Goal: Share content: Share content

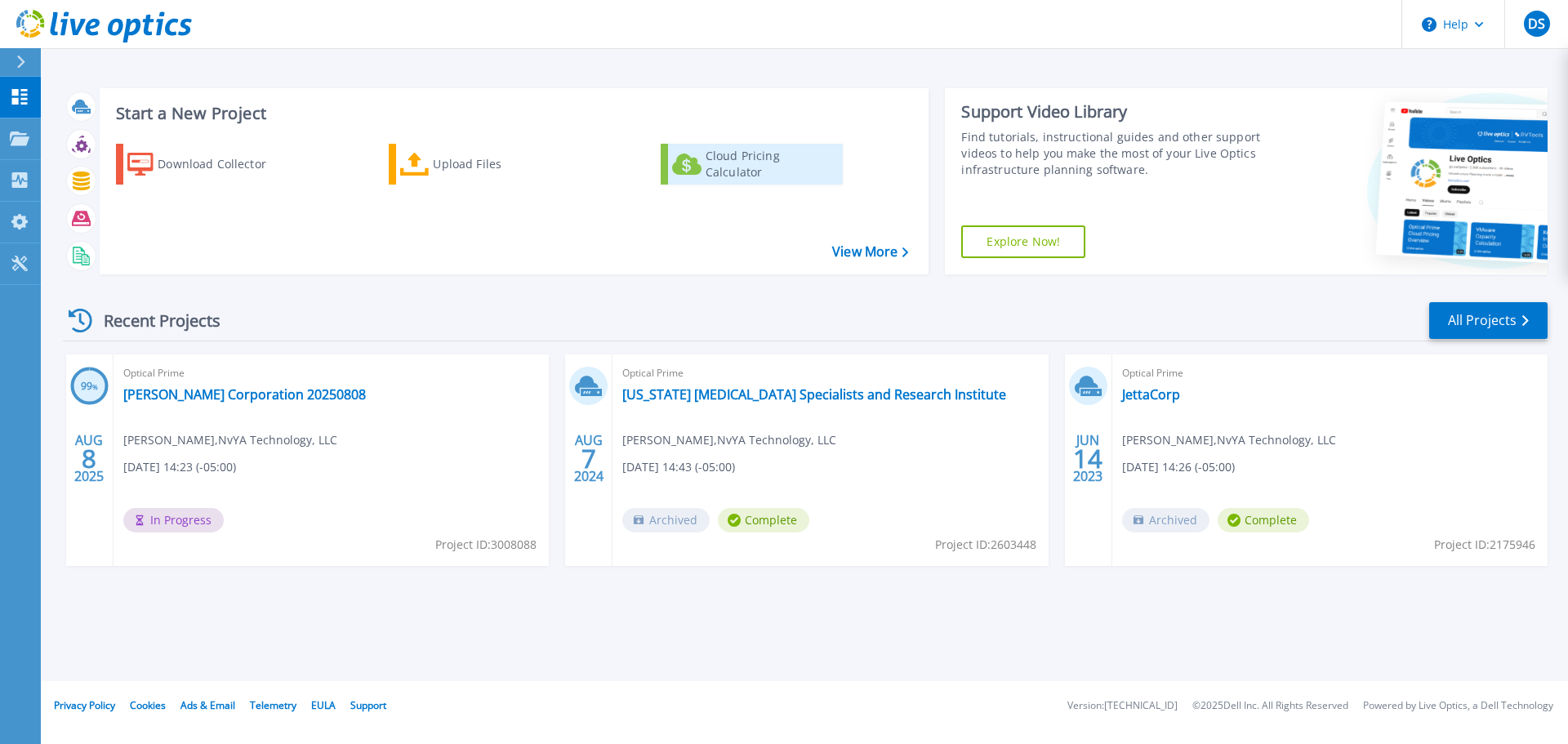
click at [746, 157] on div "Cloud Pricing Calculator" at bounding box center [772, 164] width 131 height 33
click at [256, 394] on link "[PERSON_NAME] Corporation 20250808" at bounding box center [245, 394] width 243 height 16
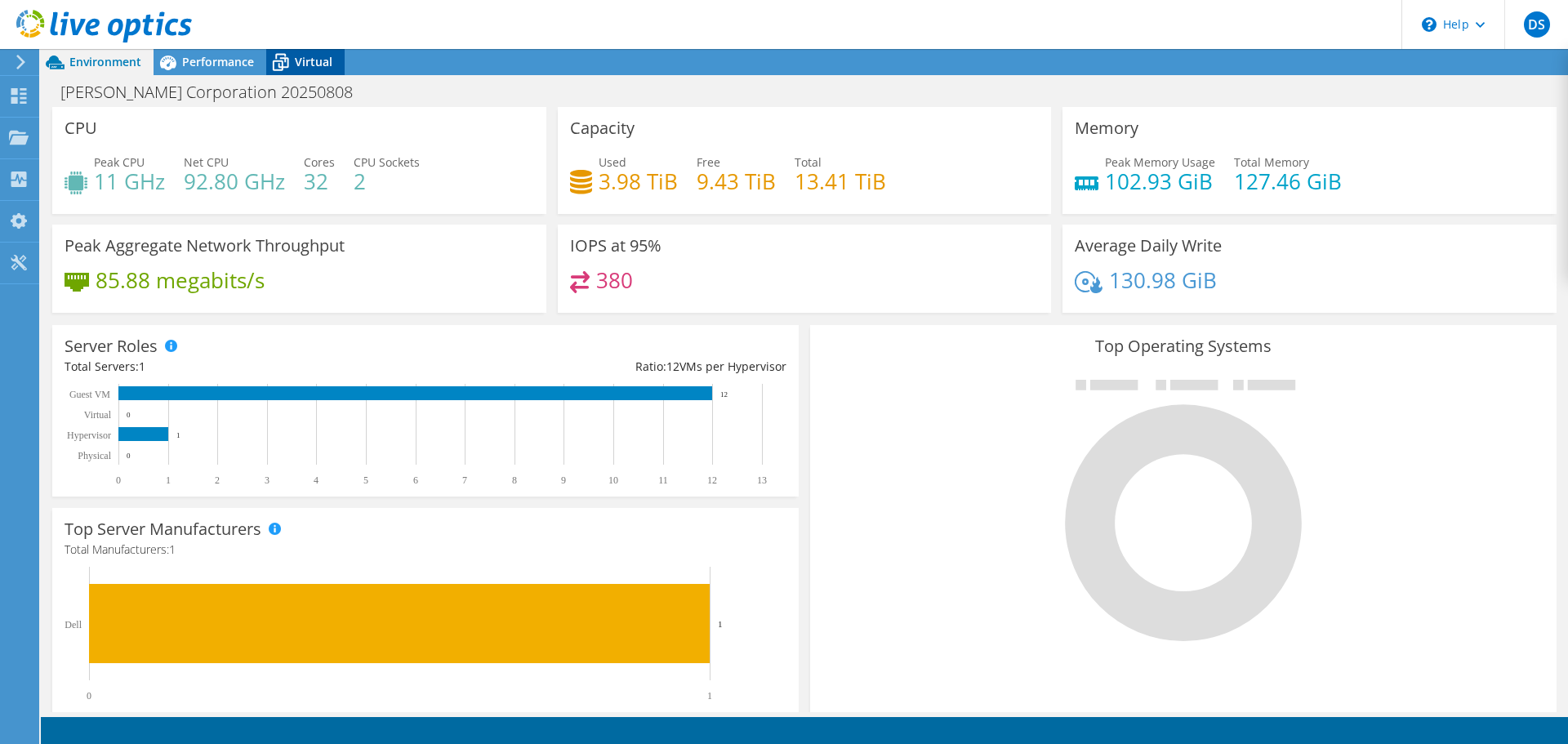
click at [307, 62] on span "Virtual" at bounding box center [313, 62] width 38 height 16
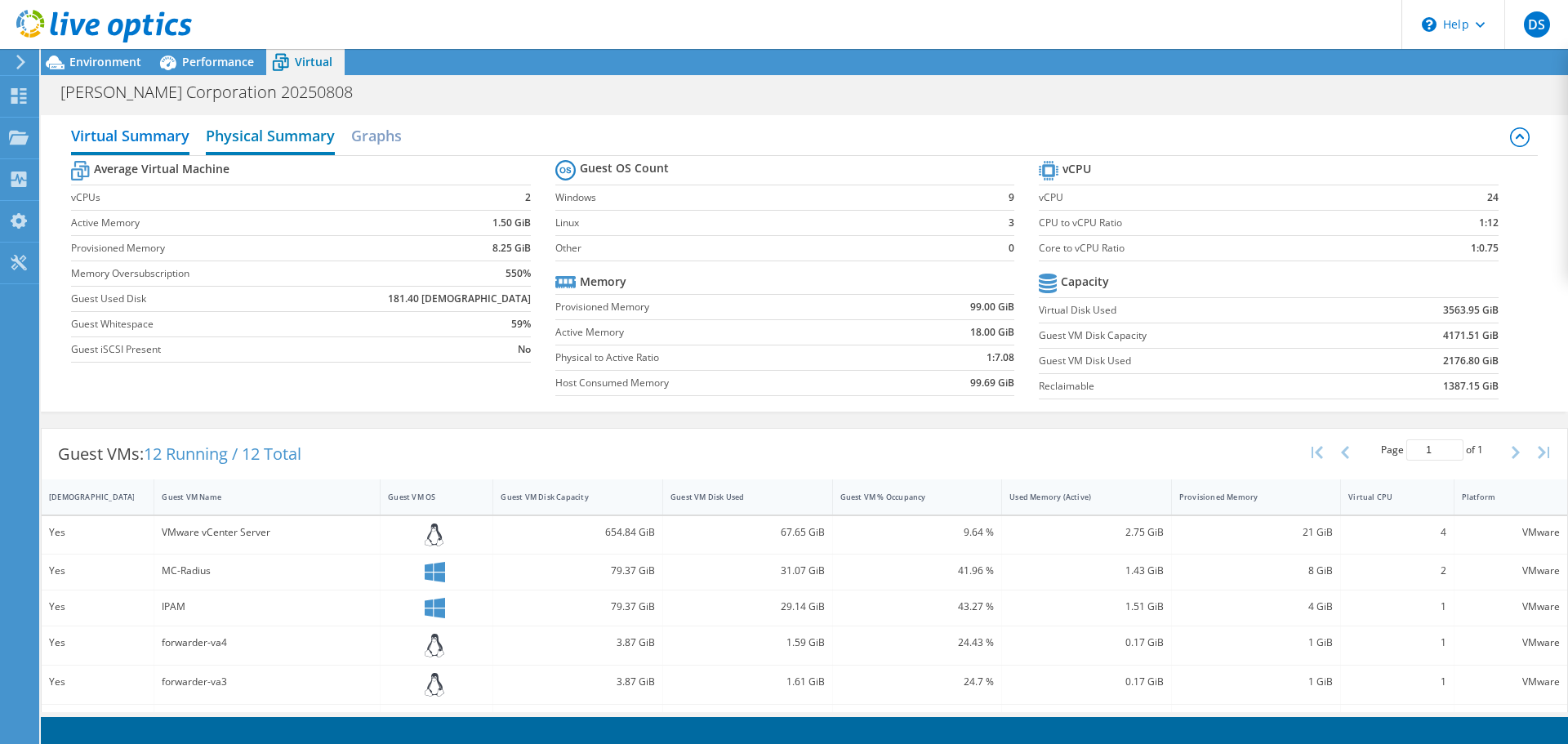
click at [262, 139] on h2 "Physical Summary" at bounding box center [270, 137] width 129 height 36
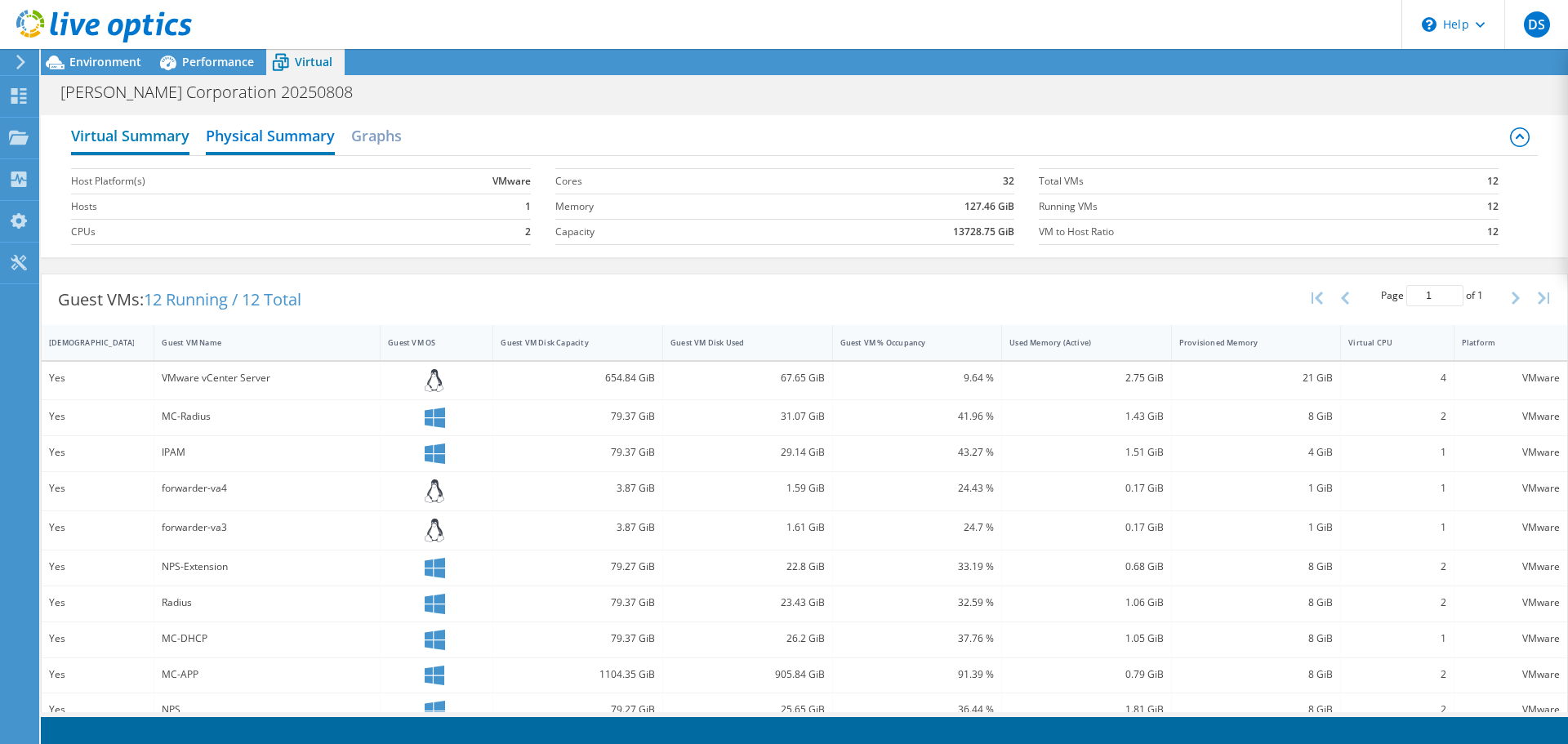
click at [116, 128] on h2 "Virtual Summary" at bounding box center [131, 137] width 119 height 36
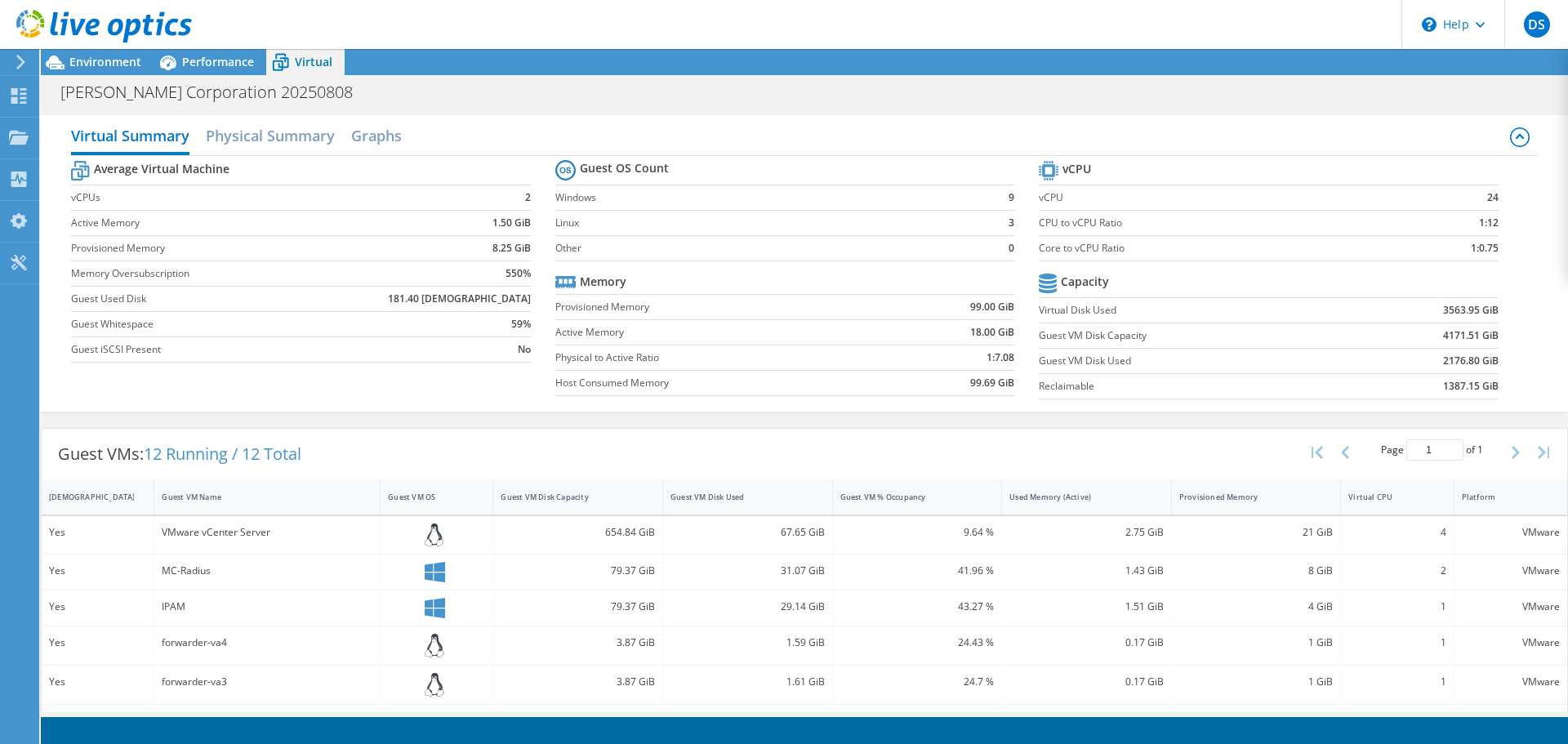
scroll to position [402, 0]
click at [1236, 332] on label "Guest VM Disk Capacity" at bounding box center [1194, 335] width 310 height 16
drag, startPoint x: 531, startPoint y: 276, endPoint x: 496, endPoint y: 276, distance: 35.0
click at [496, 276] on section "Average Virtual Machine vCPUs 2 Active Memory 1.50 GiB Provisioned Memory 8.25 …" at bounding box center [313, 264] width 484 height 214
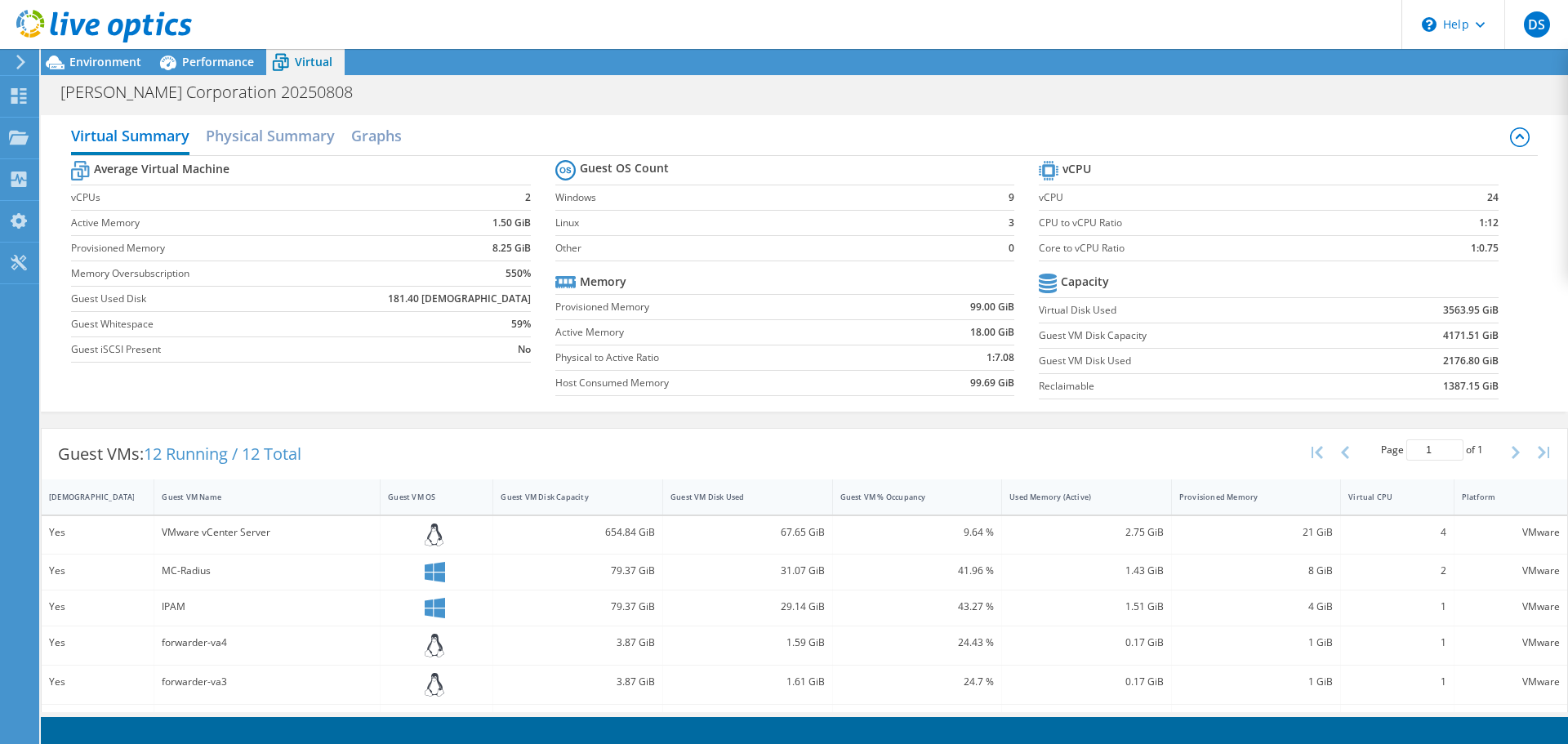
click at [464, 276] on td "550%" at bounding box center [421, 273] width 218 height 25
drag, startPoint x: 484, startPoint y: 275, endPoint x: 521, endPoint y: 278, distance: 37.1
click at [521, 278] on td "550%" at bounding box center [421, 273] width 218 height 25
click at [450, 276] on td "550%" at bounding box center [421, 273] width 218 height 25
click at [85, 58] on span "Environment" at bounding box center [105, 62] width 71 height 16
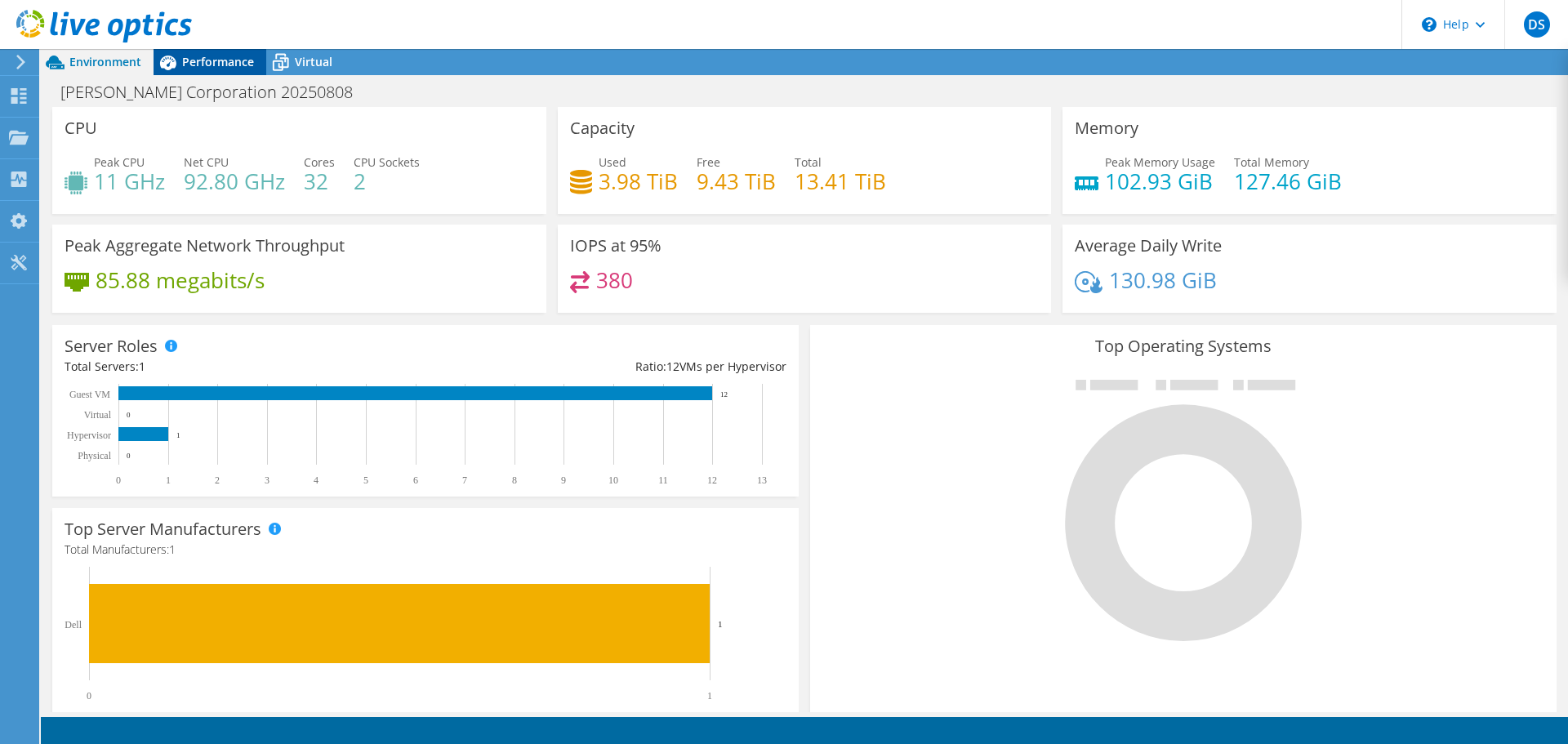
click at [230, 61] on span "Performance" at bounding box center [218, 62] width 71 height 16
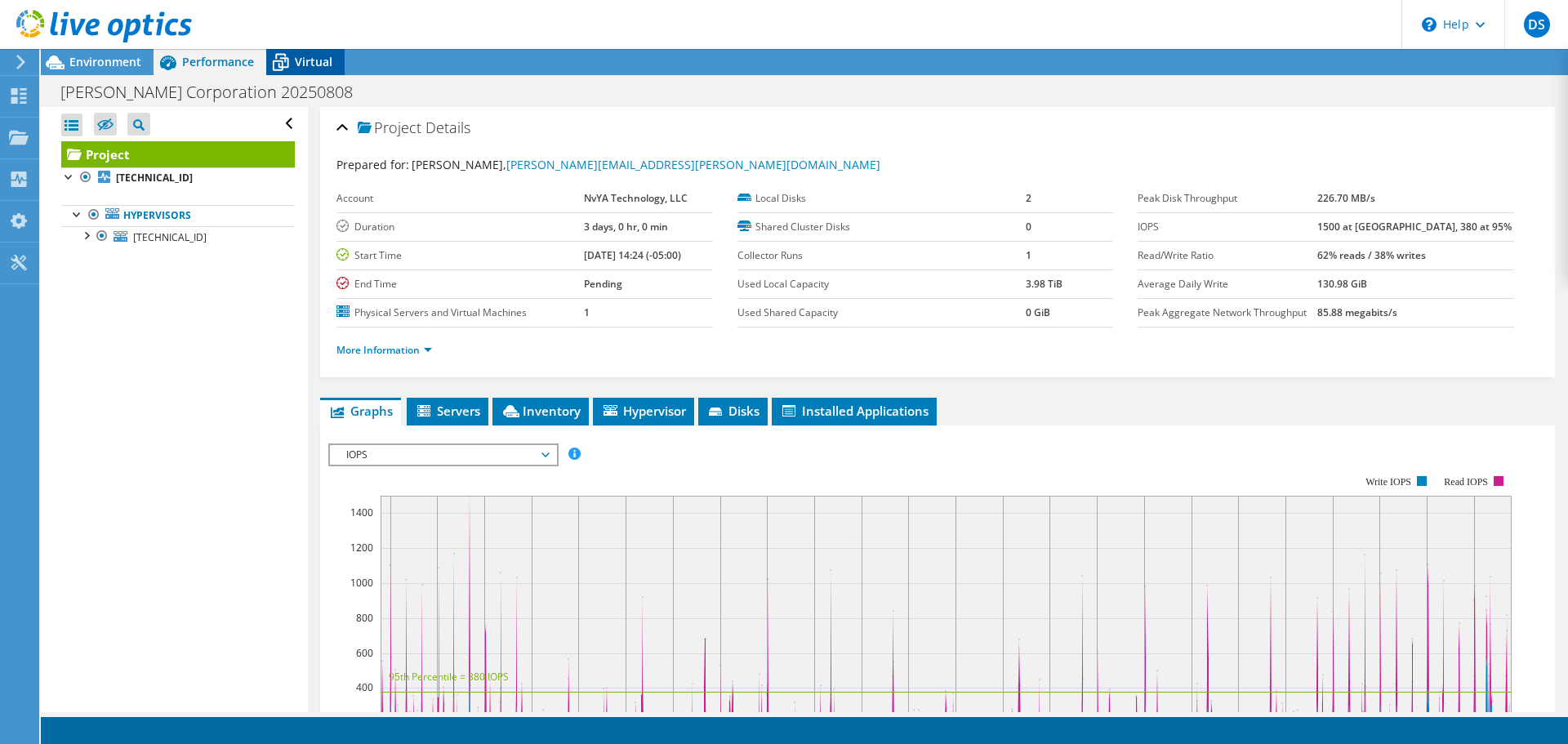
click at [320, 61] on span "Virtual" at bounding box center [313, 62] width 38 height 16
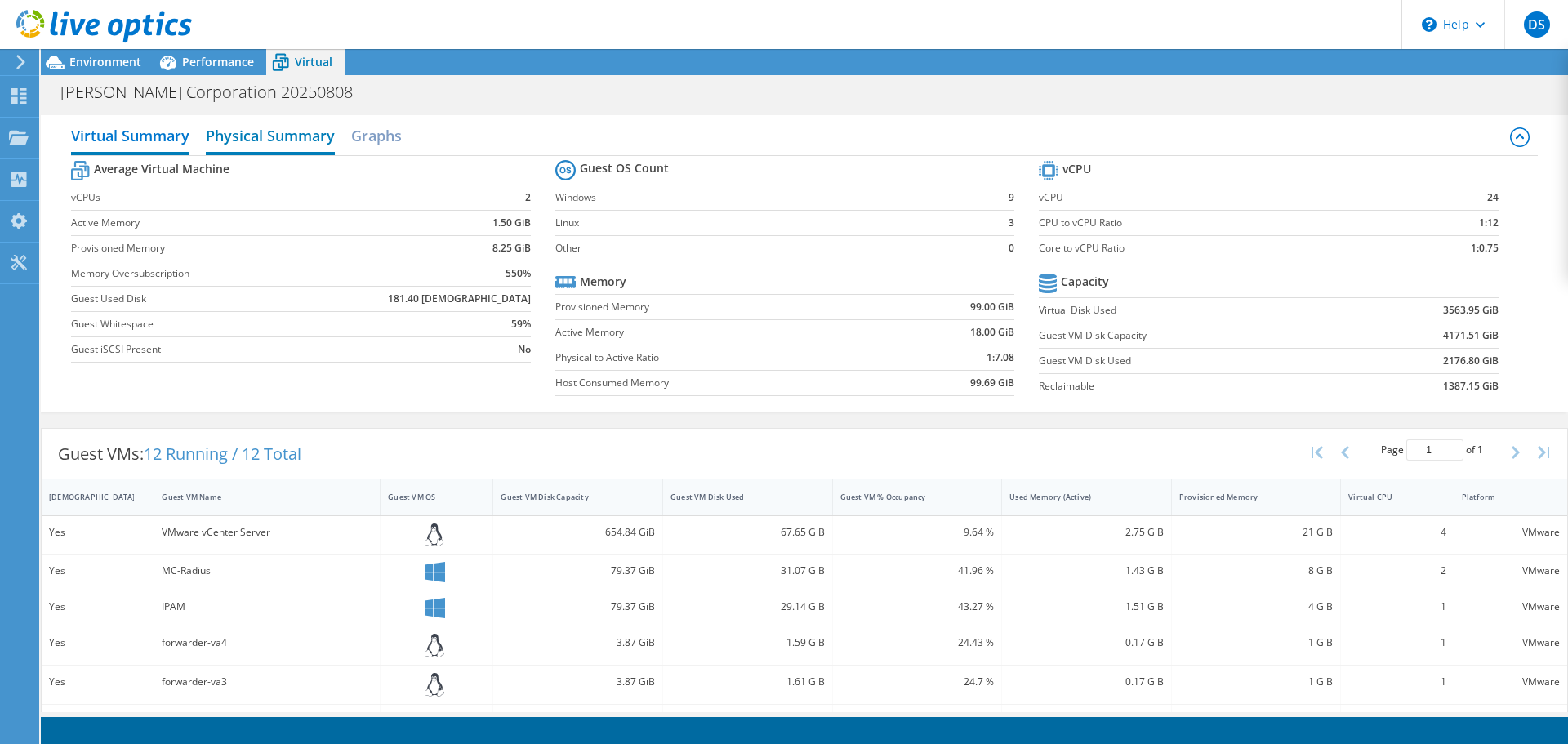
click at [300, 143] on h2 "Physical Summary" at bounding box center [270, 137] width 129 height 36
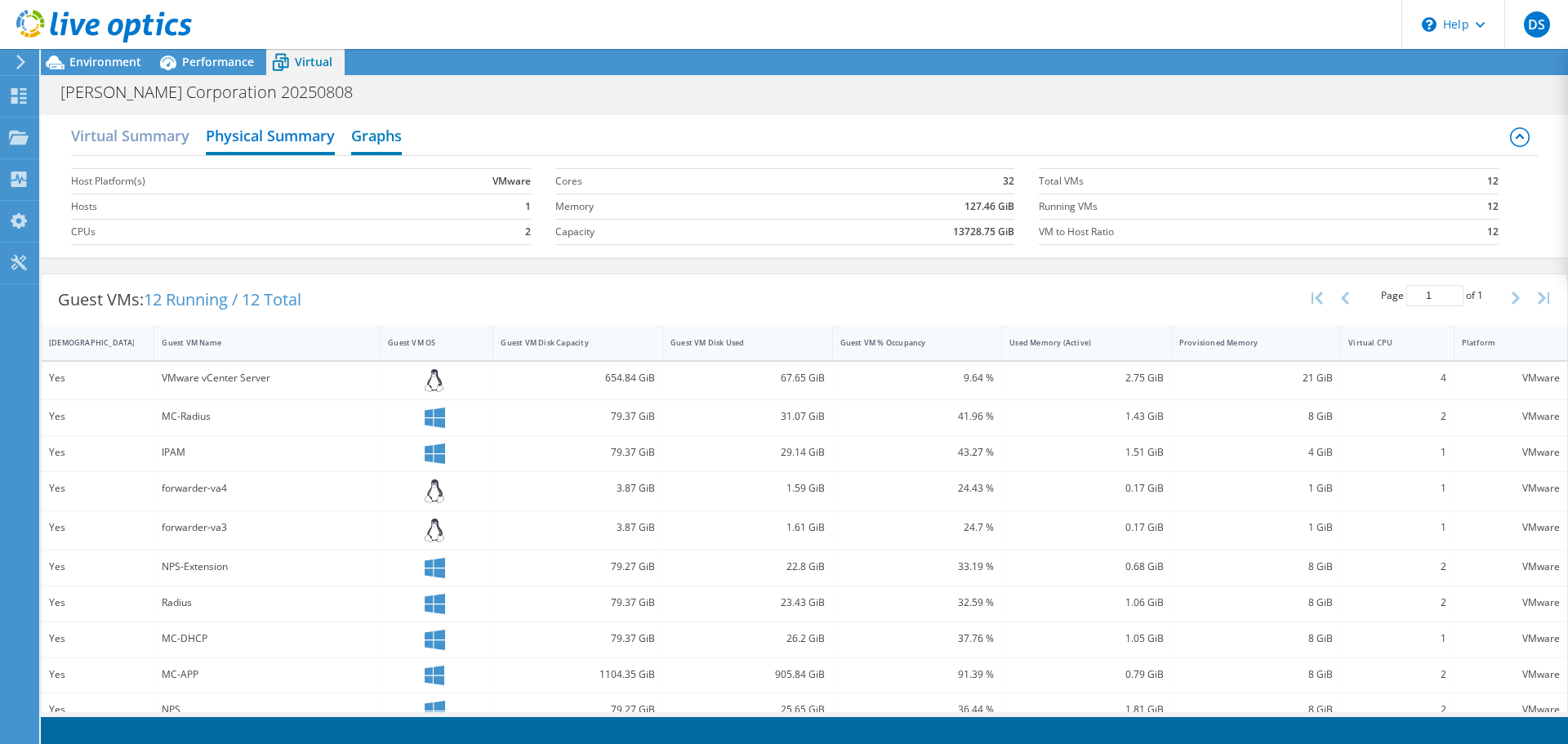
click at [379, 130] on h2 "Graphs" at bounding box center [376, 137] width 51 height 36
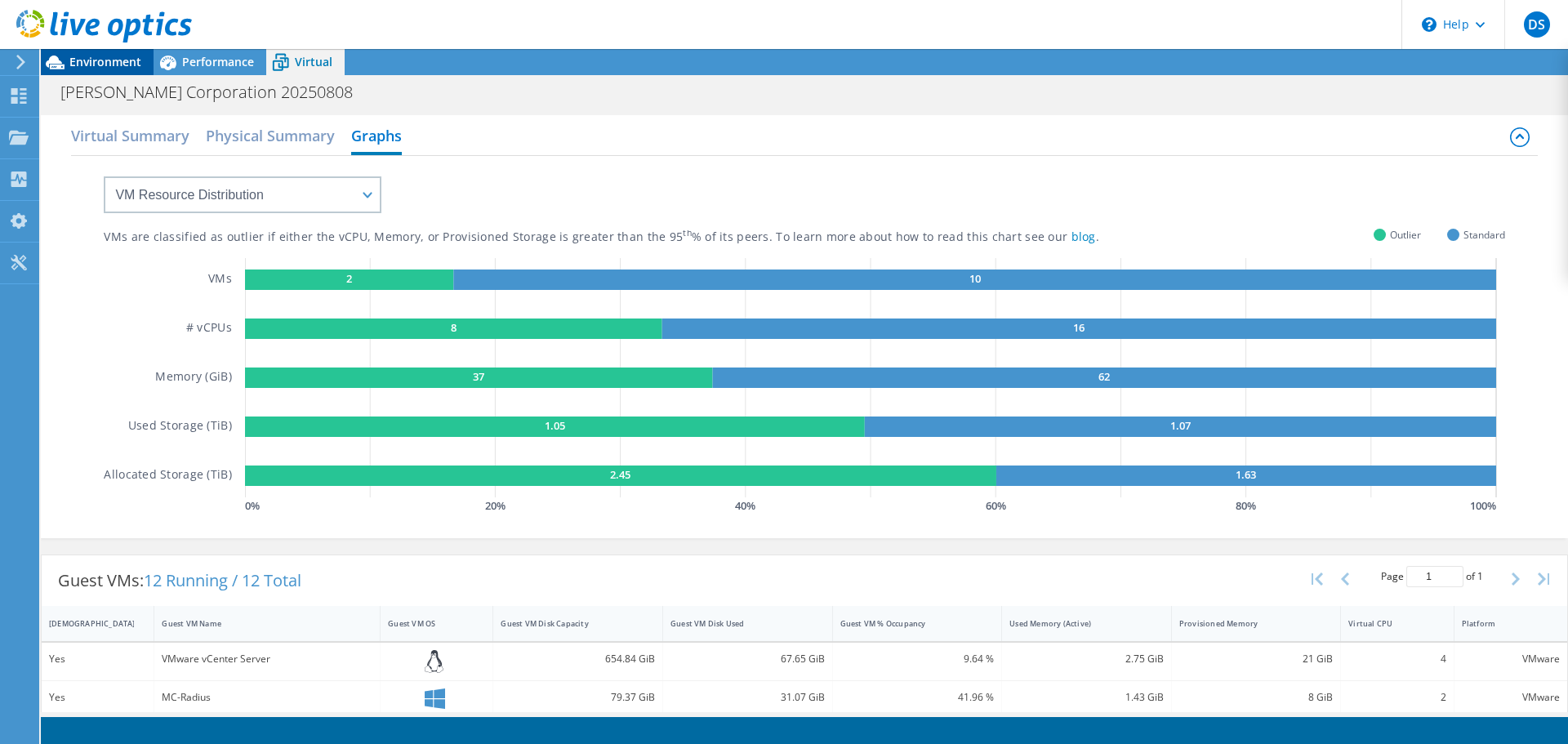
click at [99, 59] on span "Environment" at bounding box center [105, 62] width 71 height 16
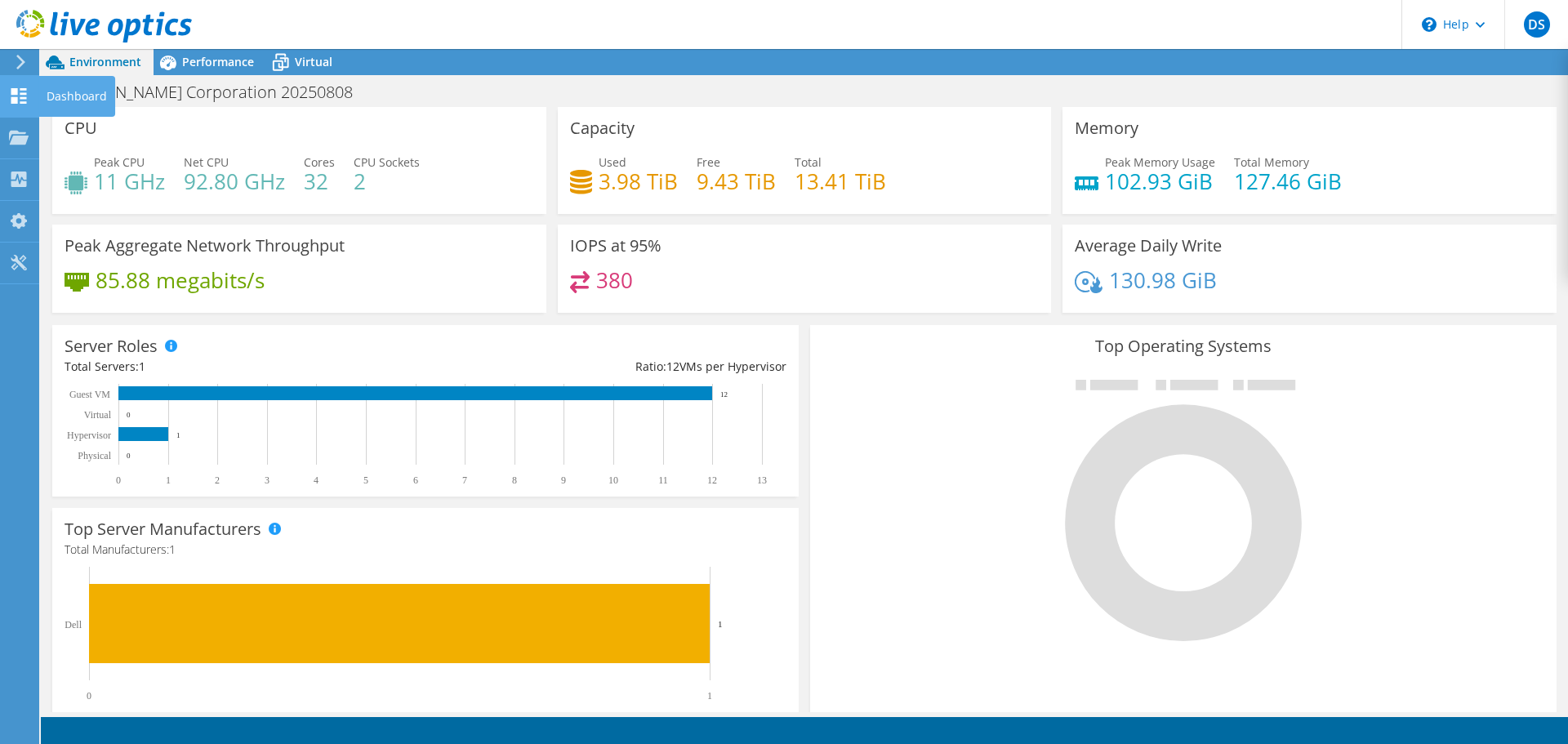
click at [52, 102] on div "Dashboard" at bounding box center [77, 96] width 77 height 40
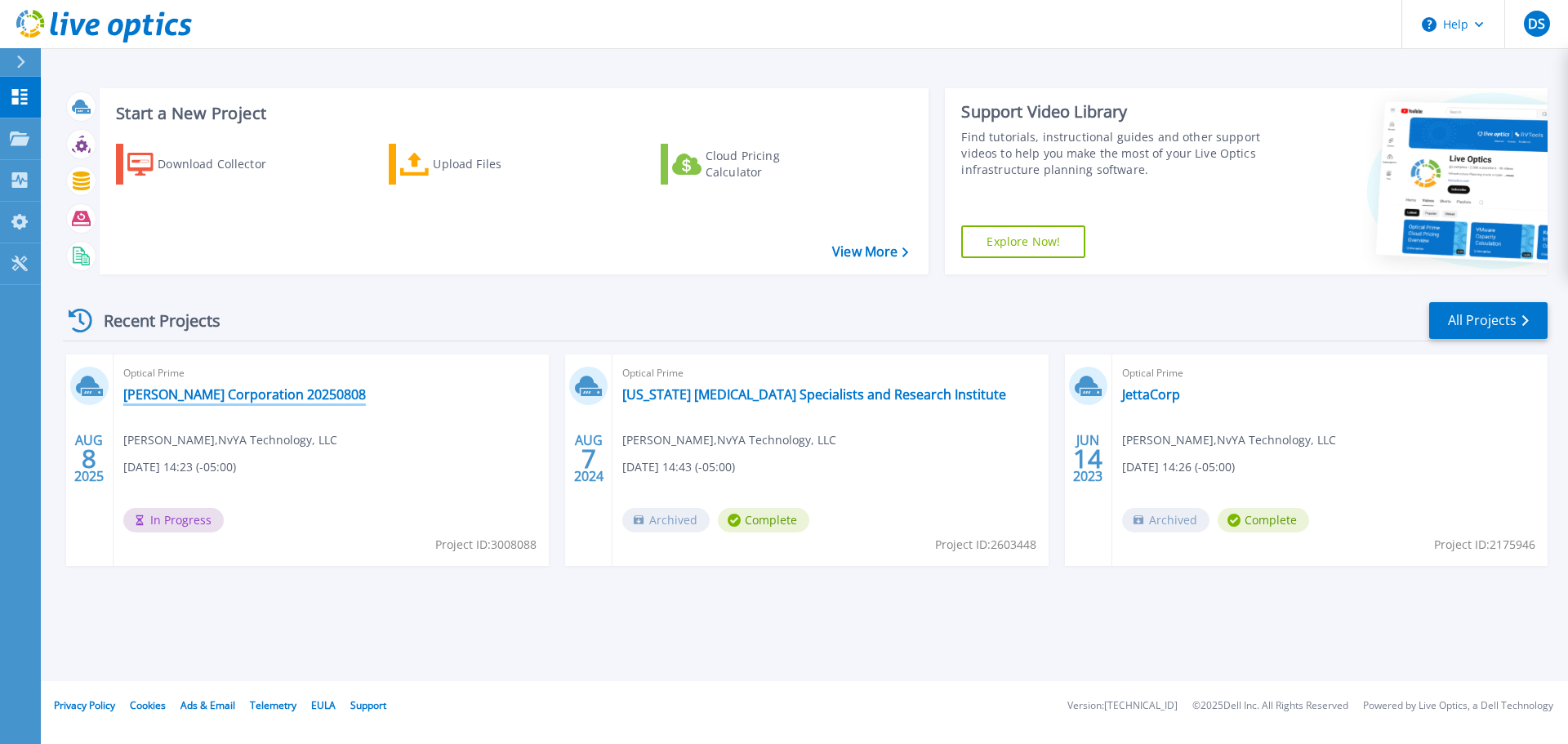
click at [228, 392] on link "[PERSON_NAME] Corporation 20250808" at bounding box center [245, 394] width 243 height 16
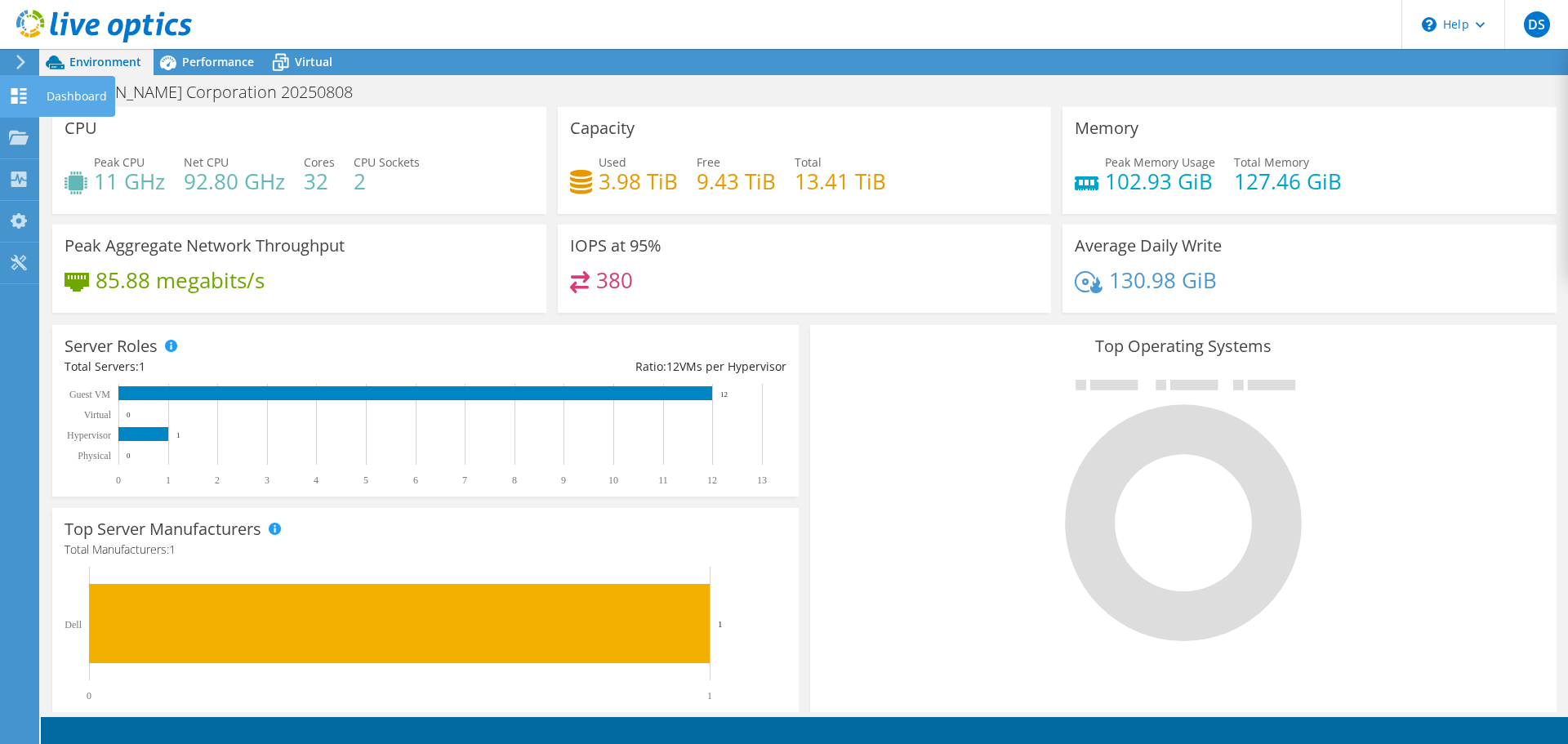
click at [60, 95] on div "Dashboard" at bounding box center [77, 96] width 77 height 40
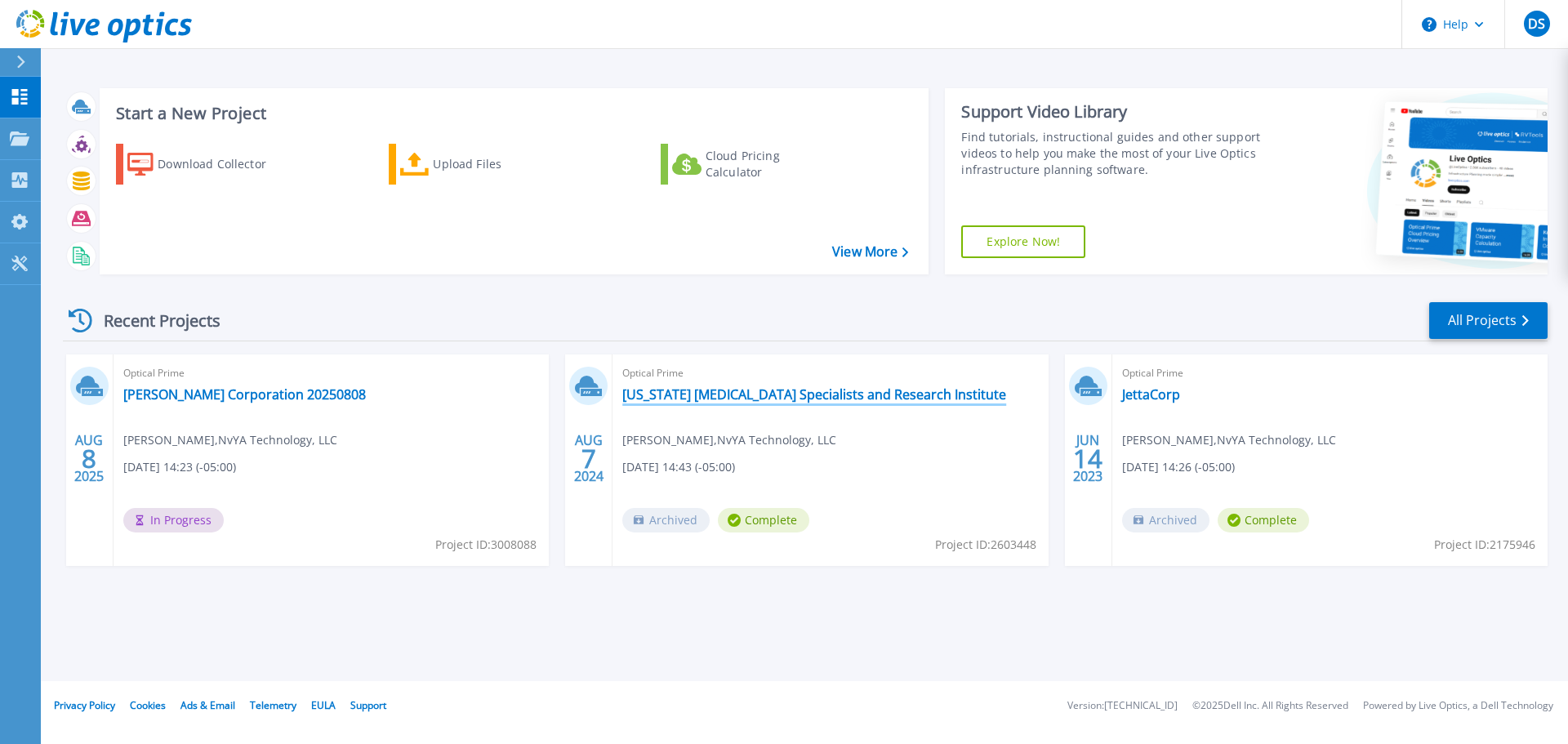
click at [736, 389] on link "[US_STATE] [MEDICAL_DATA] Specialists and Research Institute" at bounding box center [815, 394] width 384 height 16
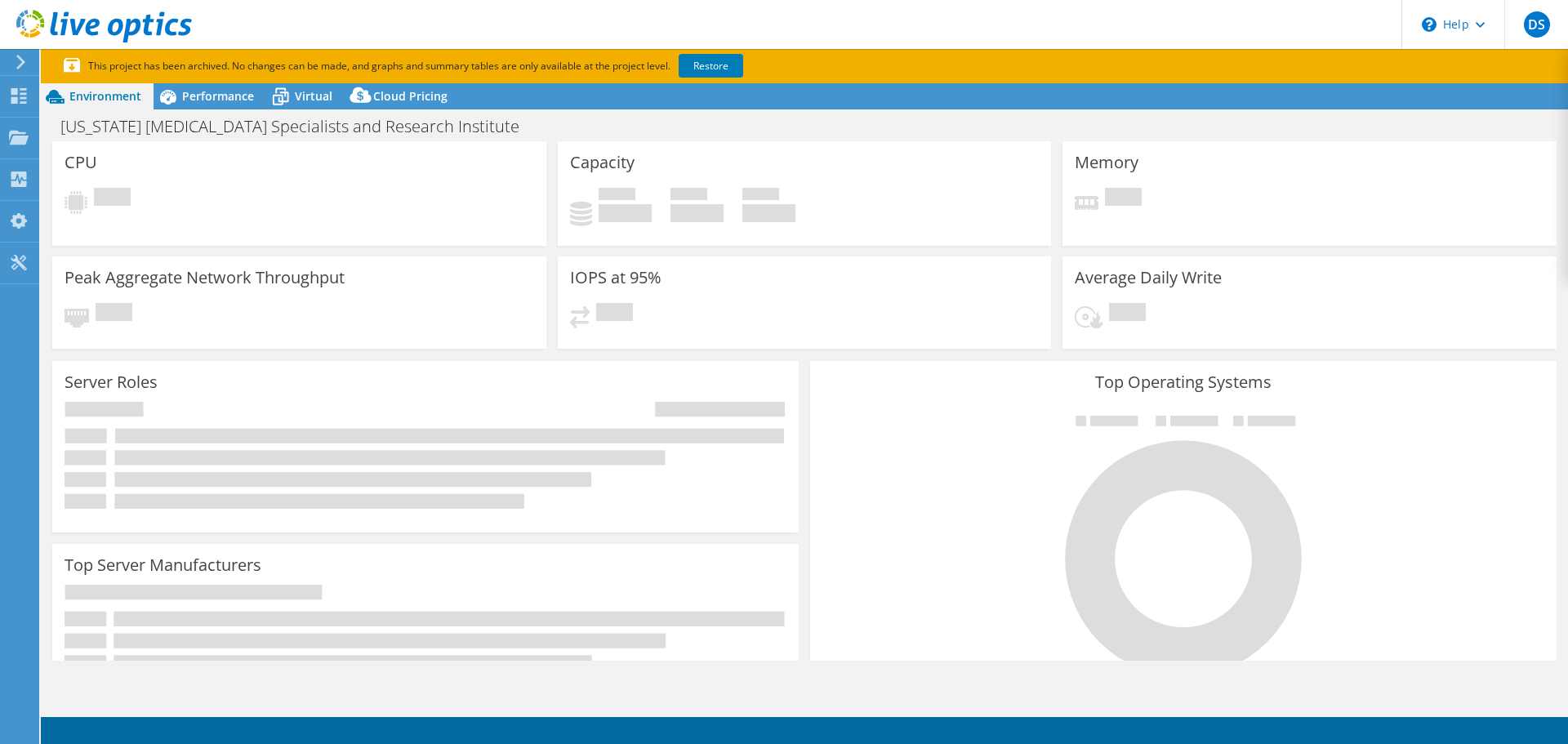
select select "USD"
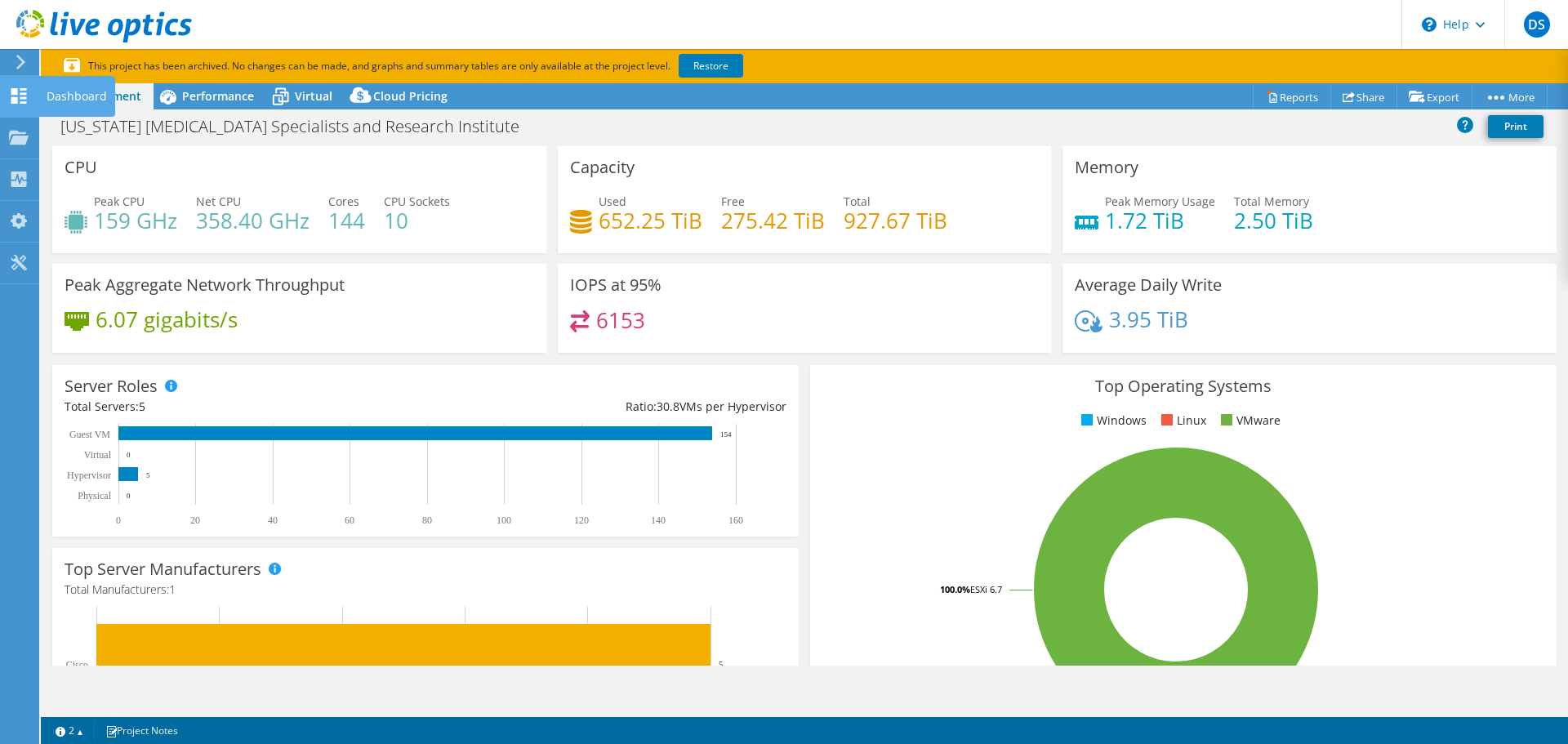
click at [89, 89] on div "Dashboard" at bounding box center [77, 96] width 77 height 40
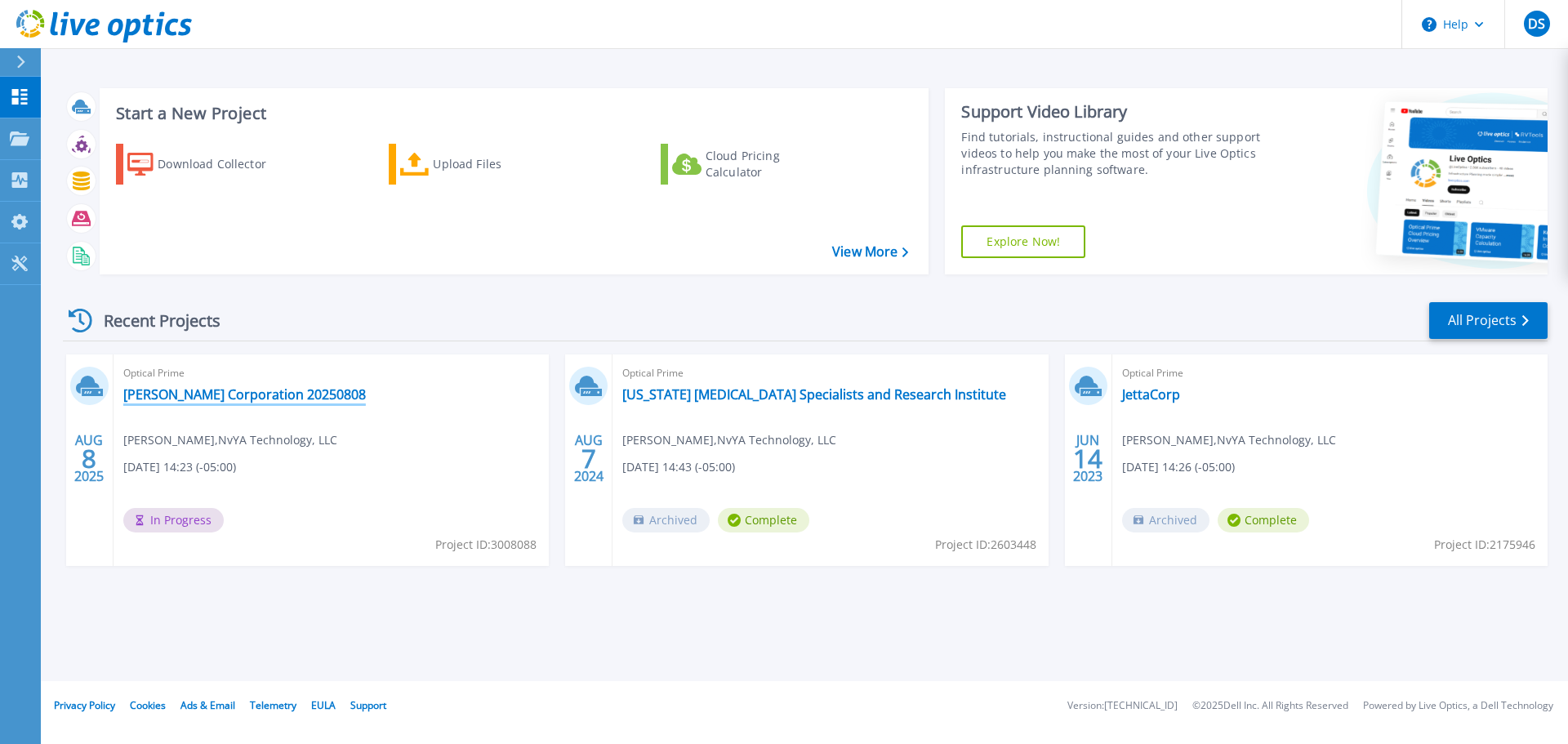
click at [242, 393] on link "[PERSON_NAME] Corporation 20250808" at bounding box center [245, 394] width 243 height 16
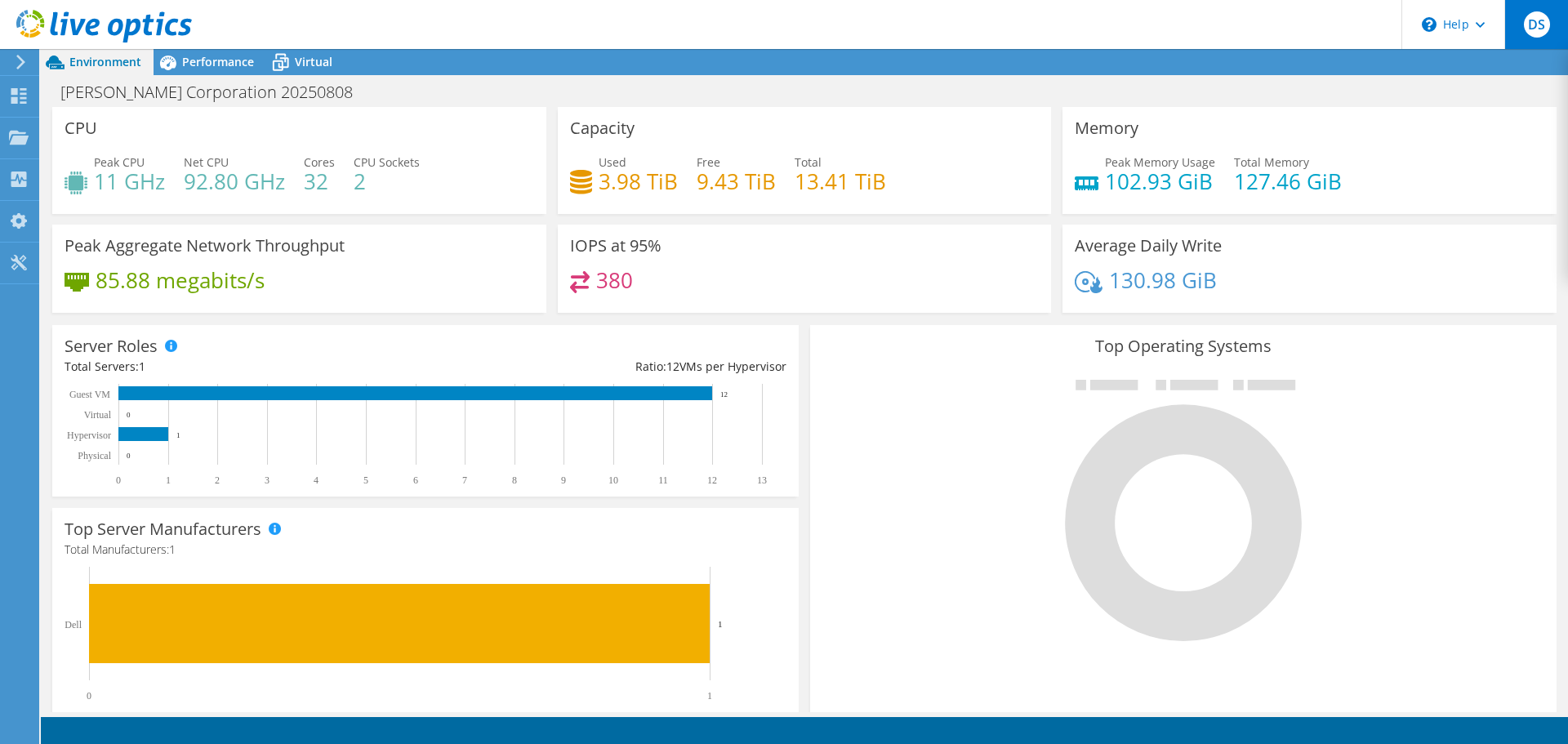
click at [1538, 16] on span "DS" at bounding box center [1537, 24] width 26 height 26
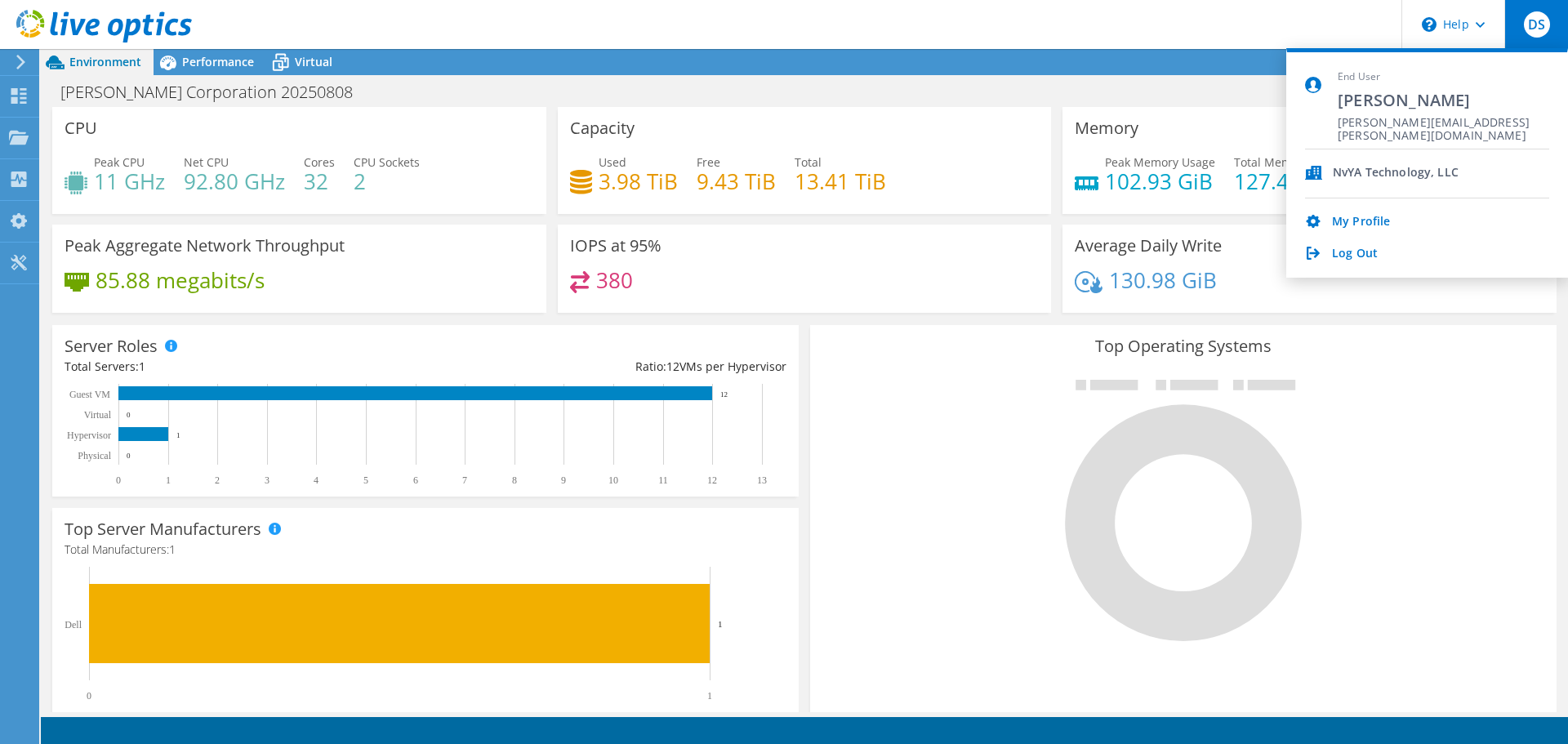
click at [1015, 60] on div "Environment Performance Virtual Upgrades" at bounding box center [804, 62] width 1528 height 26
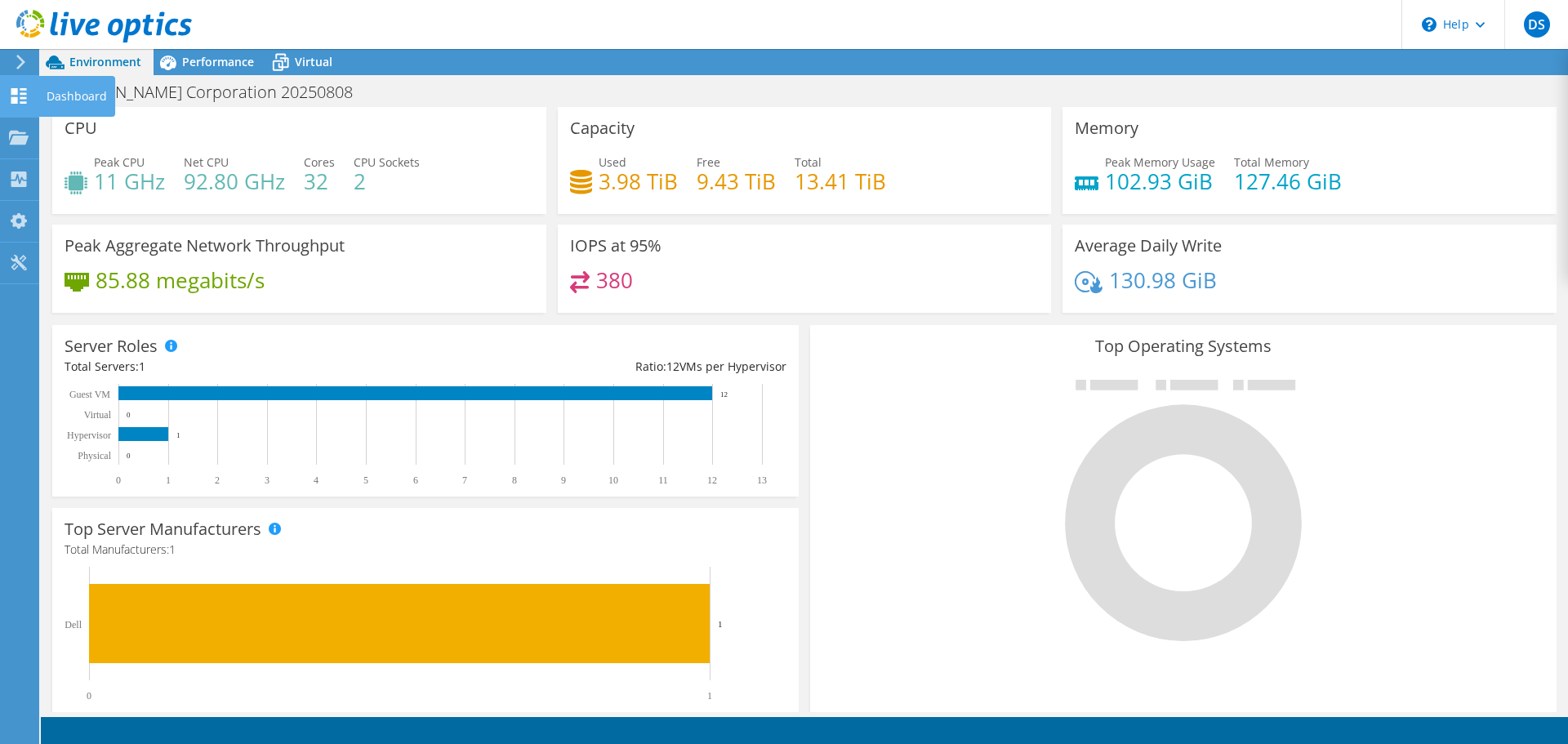
click at [86, 91] on div "Dashboard" at bounding box center [77, 96] width 77 height 40
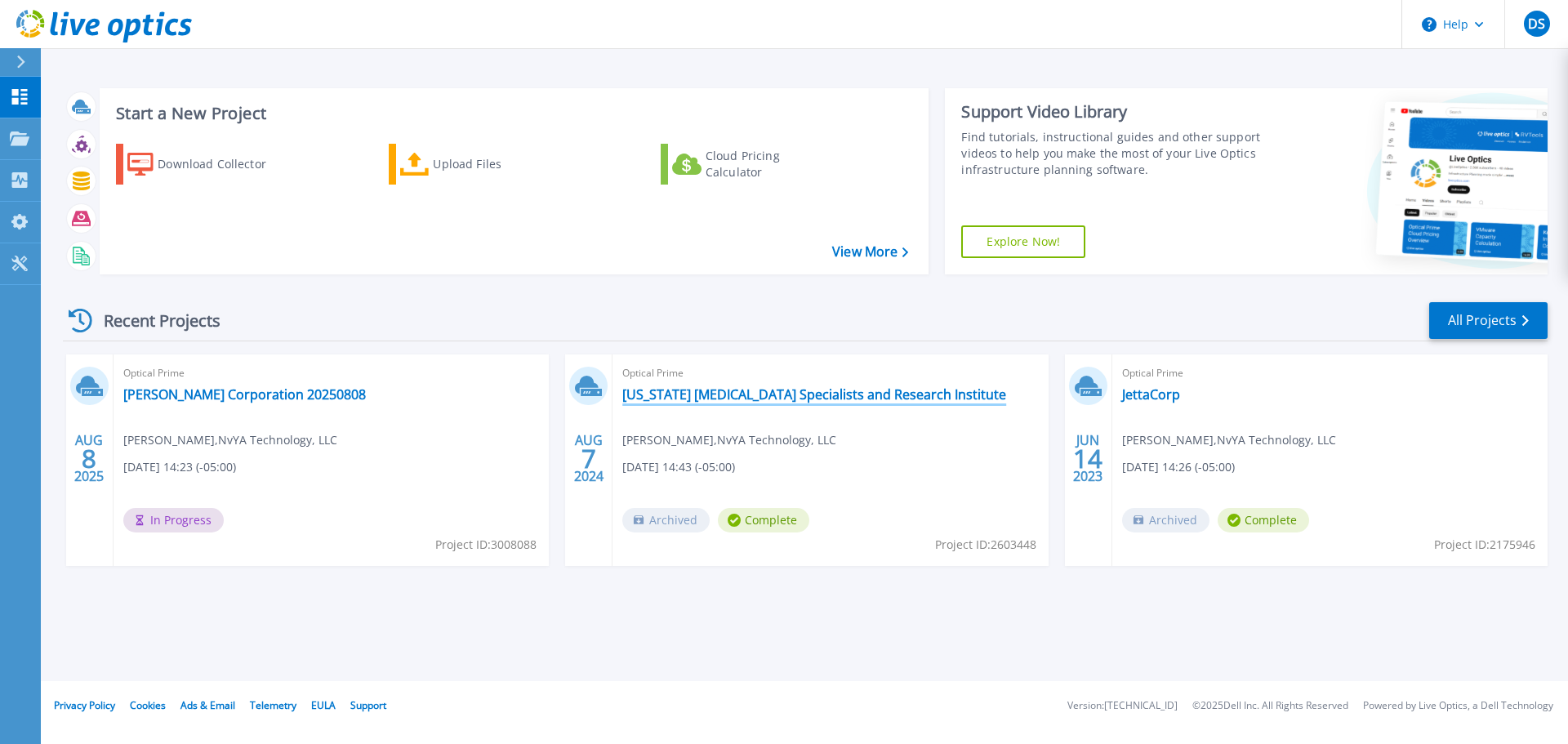
click at [787, 396] on link "[US_STATE] [MEDICAL_DATA] Specialists and Research Institute" at bounding box center [815, 394] width 384 height 16
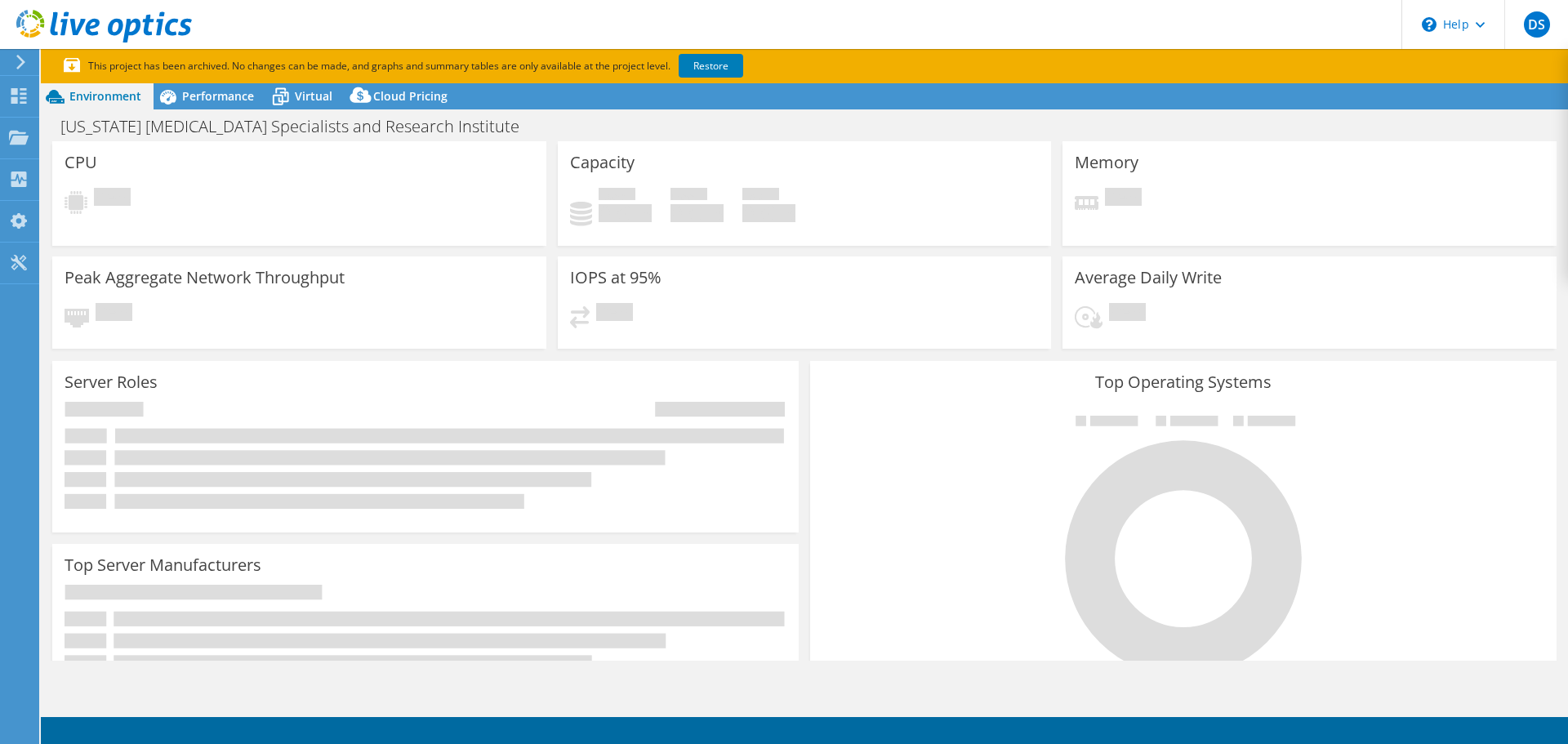
select select "USD"
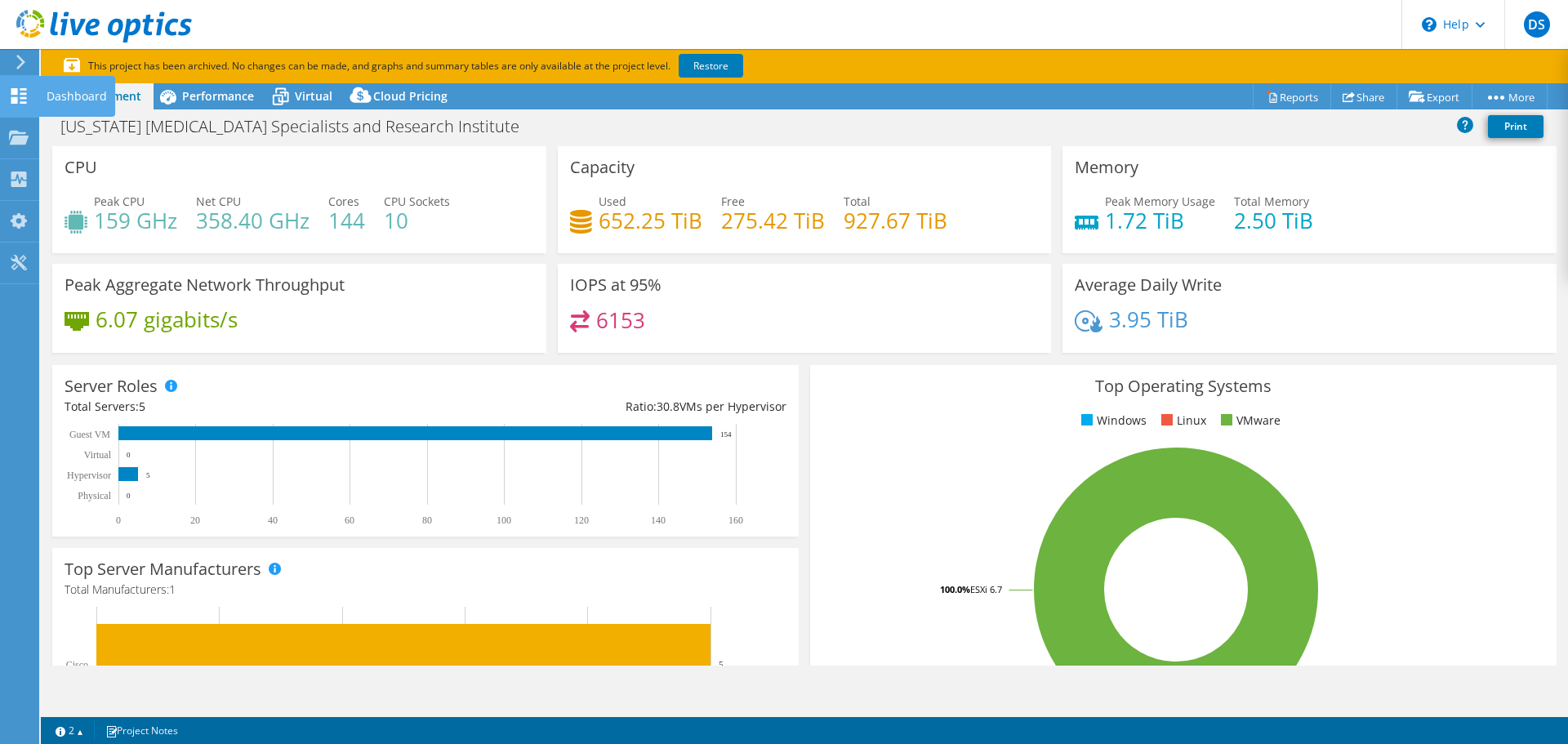
click at [84, 99] on div "Dashboard" at bounding box center [77, 96] width 77 height 40
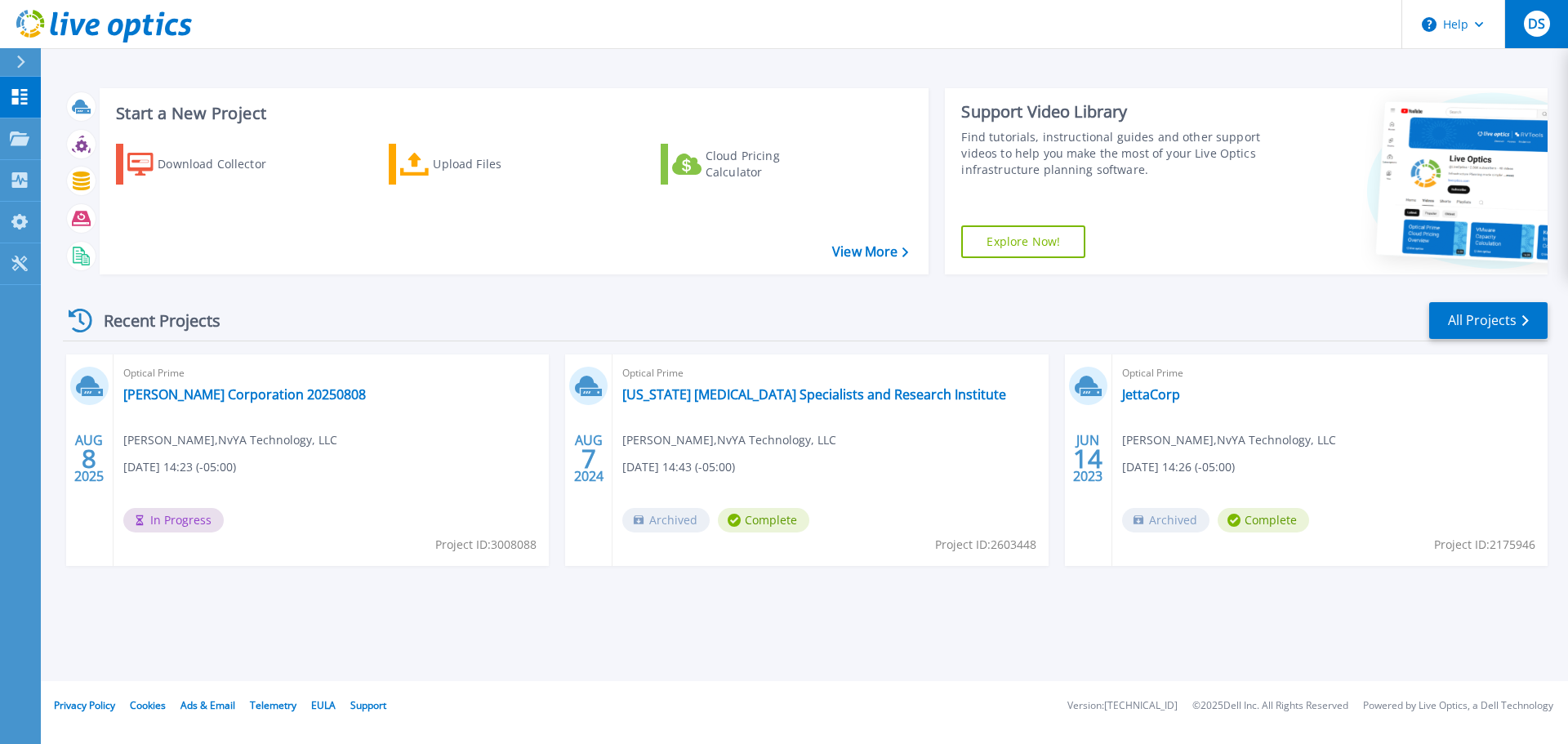
click at [1547, 29] on div "DS" at bounding box center [1537, 23] width 26 height 26
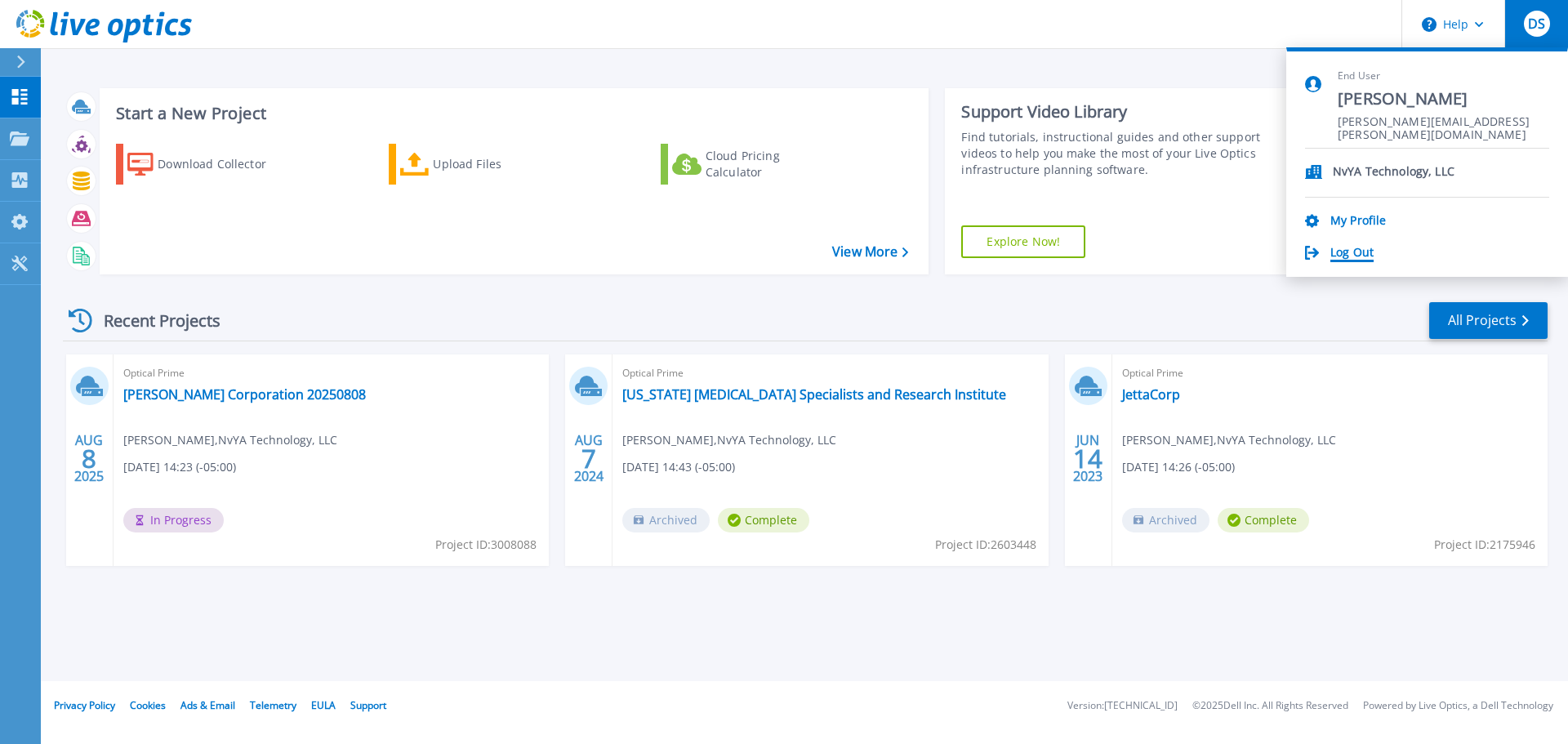
click at [1343, 251] on link "Log Out" at bounding box center [1352, 254] width 43 height 16
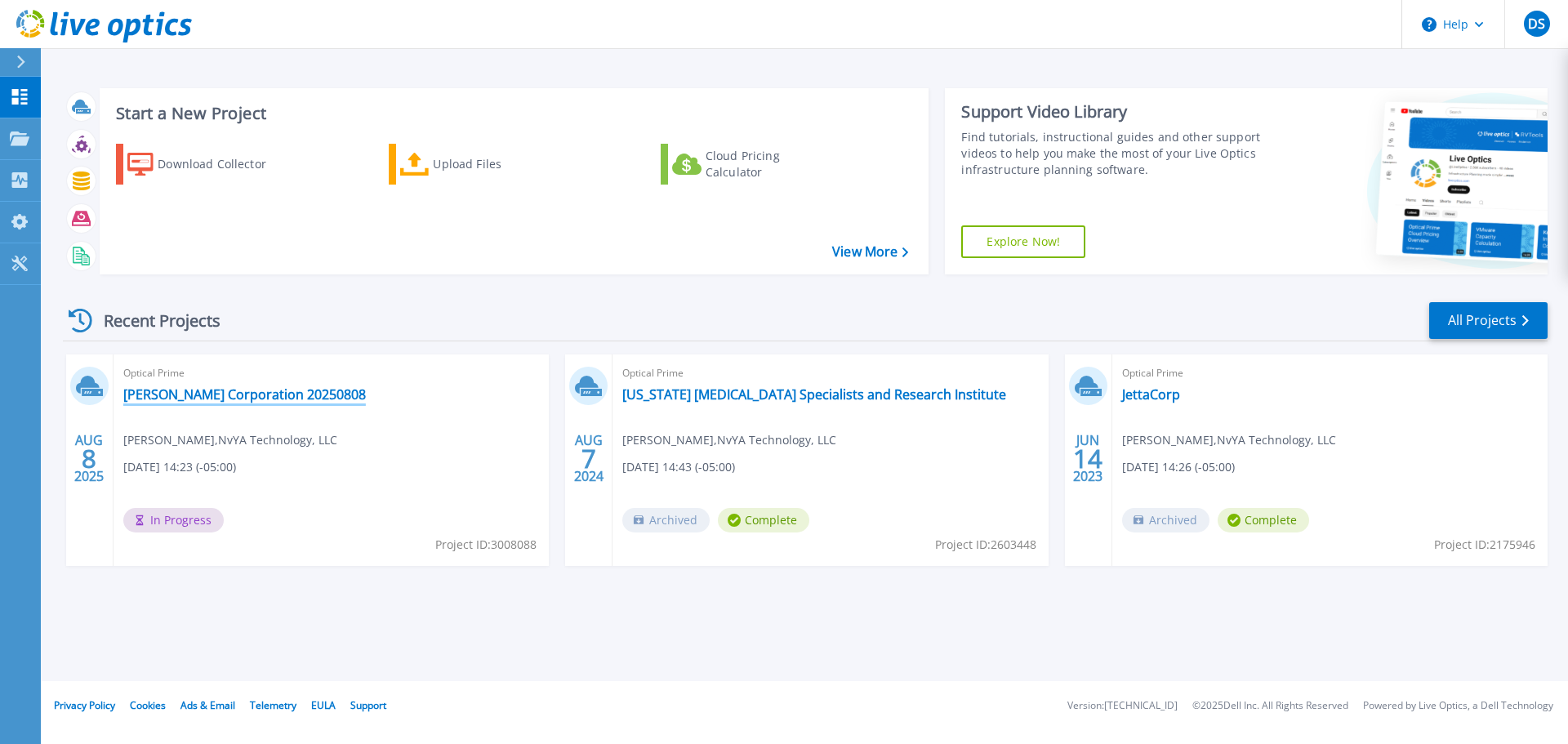
click at [203, 395] on link "[PERSON_NAME] Corporation 20250808" at bounding box center [245, 394] width 243 height 16
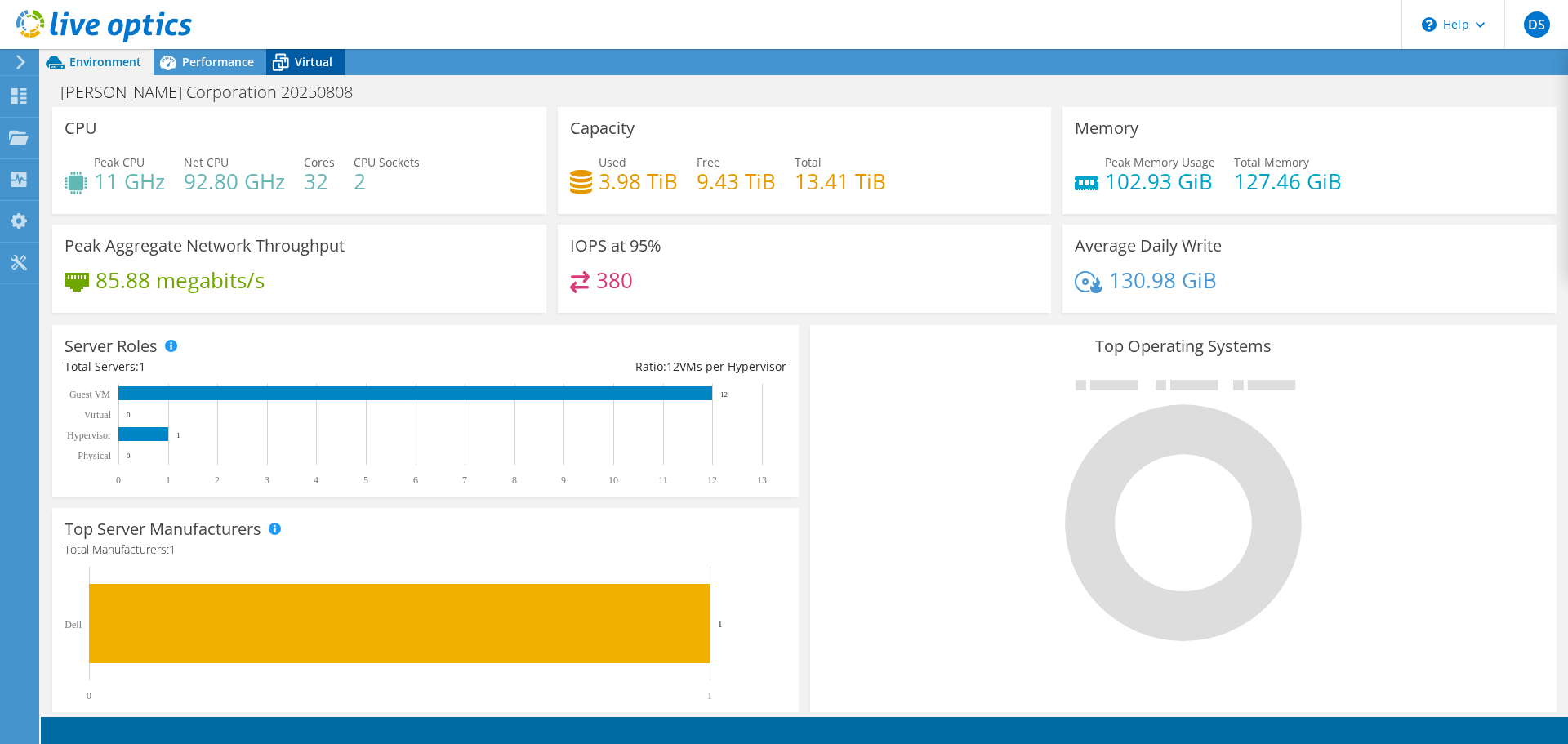
click at [330, 56] on span "Virtual" at bounding box center [313, 62] width 38 height 16
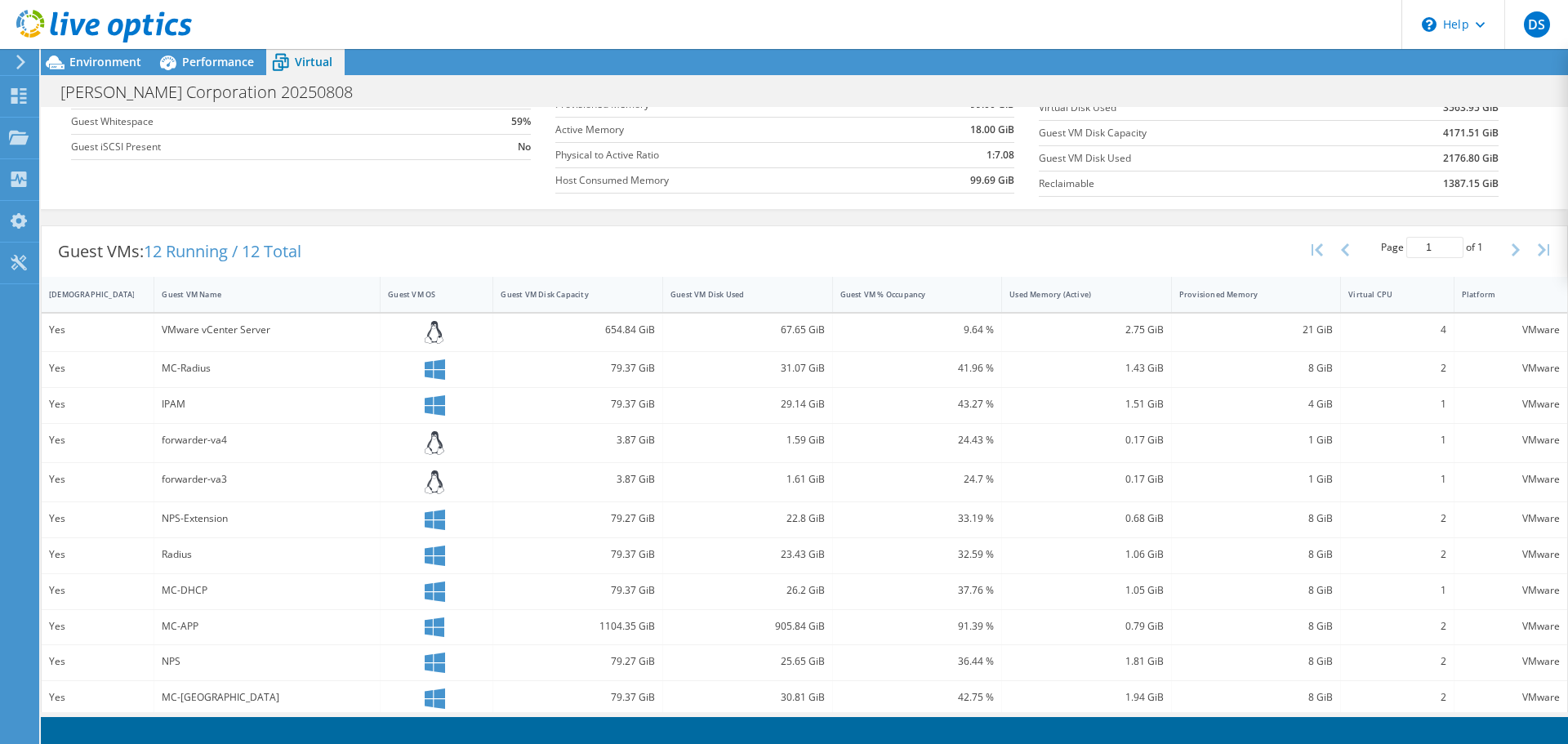
scroll to position [251, 0]
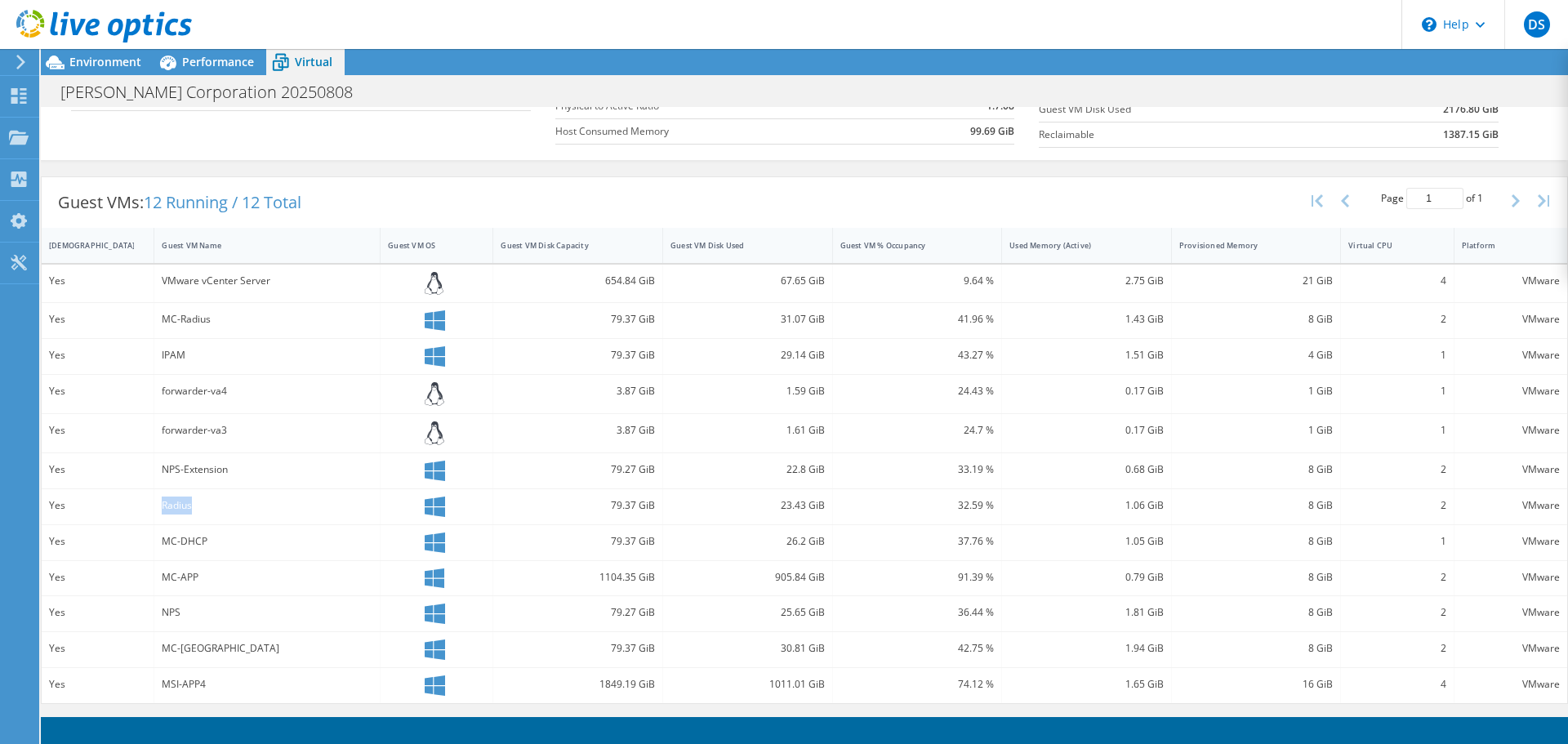
drag, startPoint x: 190, startPoint y: 504, endPoint x: 160, endPoint y: 509, distance: 30.4
click at [160, 509] on div "Radius" at bounding box center [267, 506] width 226 height 35
click at [230, 474] on div "NPS-Extension" at bounding box center [267, 469] width 211 height 18
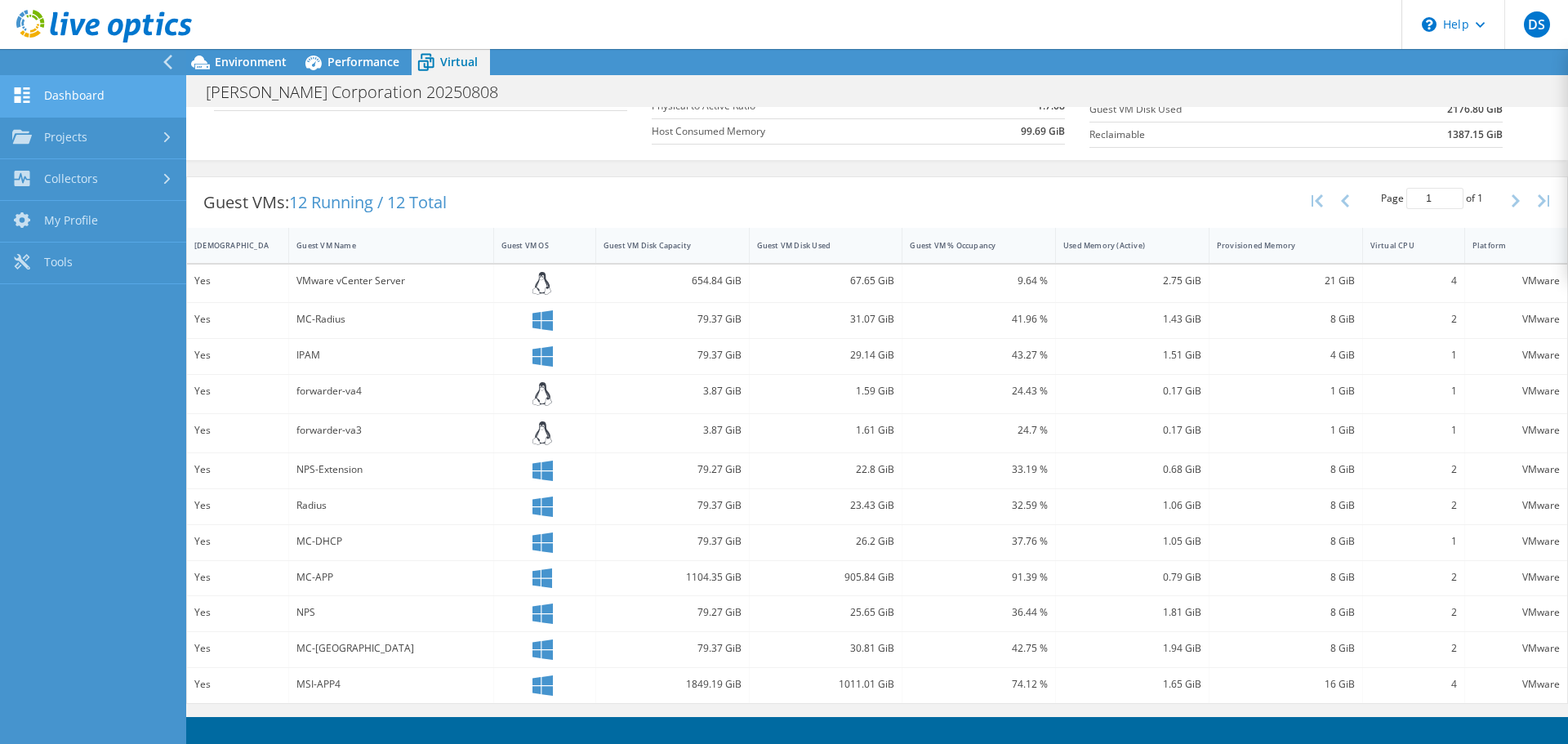
click at [65, 99] on link "Dashboard" at bounding box center [93, 96] width 186 height 41
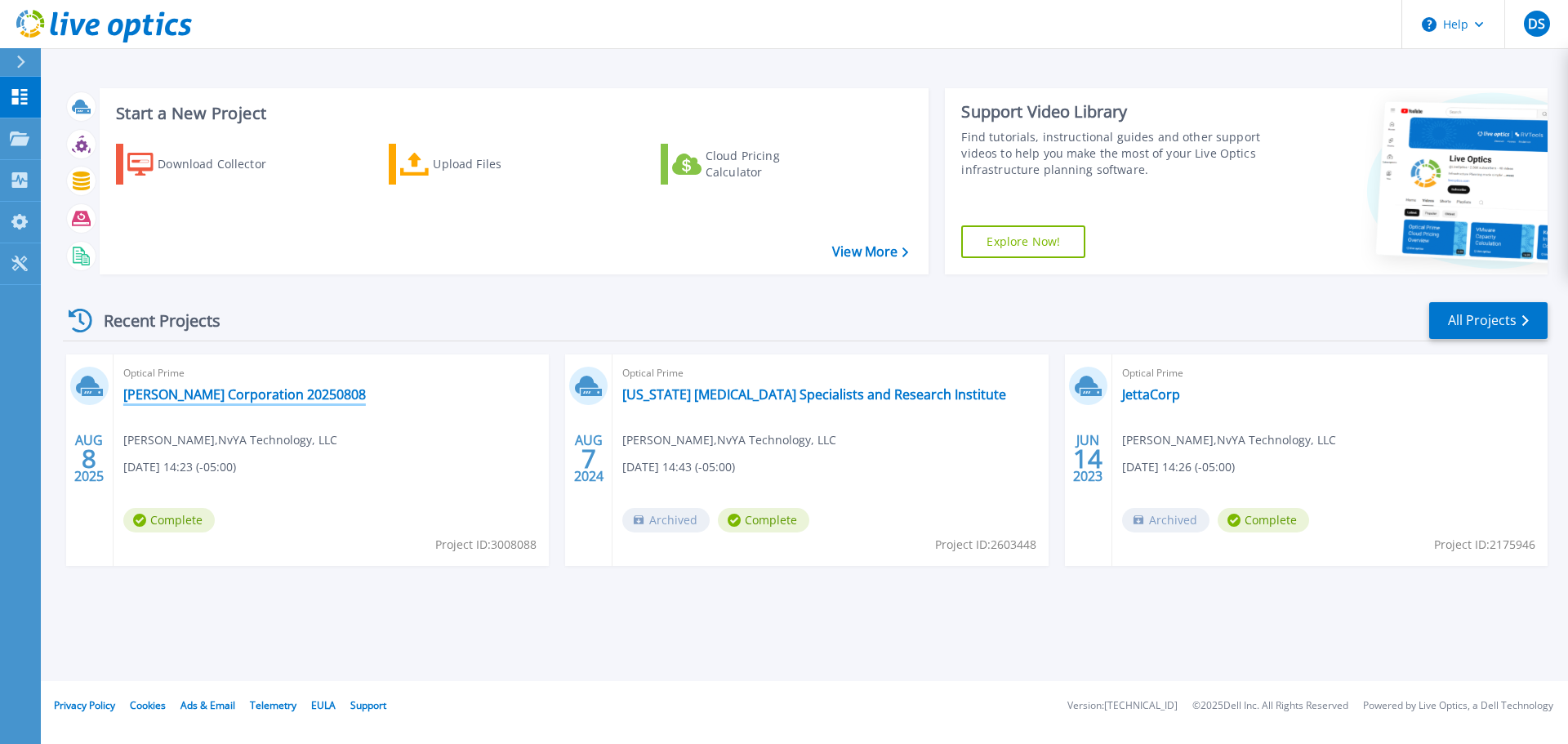
click at [242, 397] on link "[PERSON_NAME] Corporation 20250808" at bounding box center [245, 394] width 243 height 16
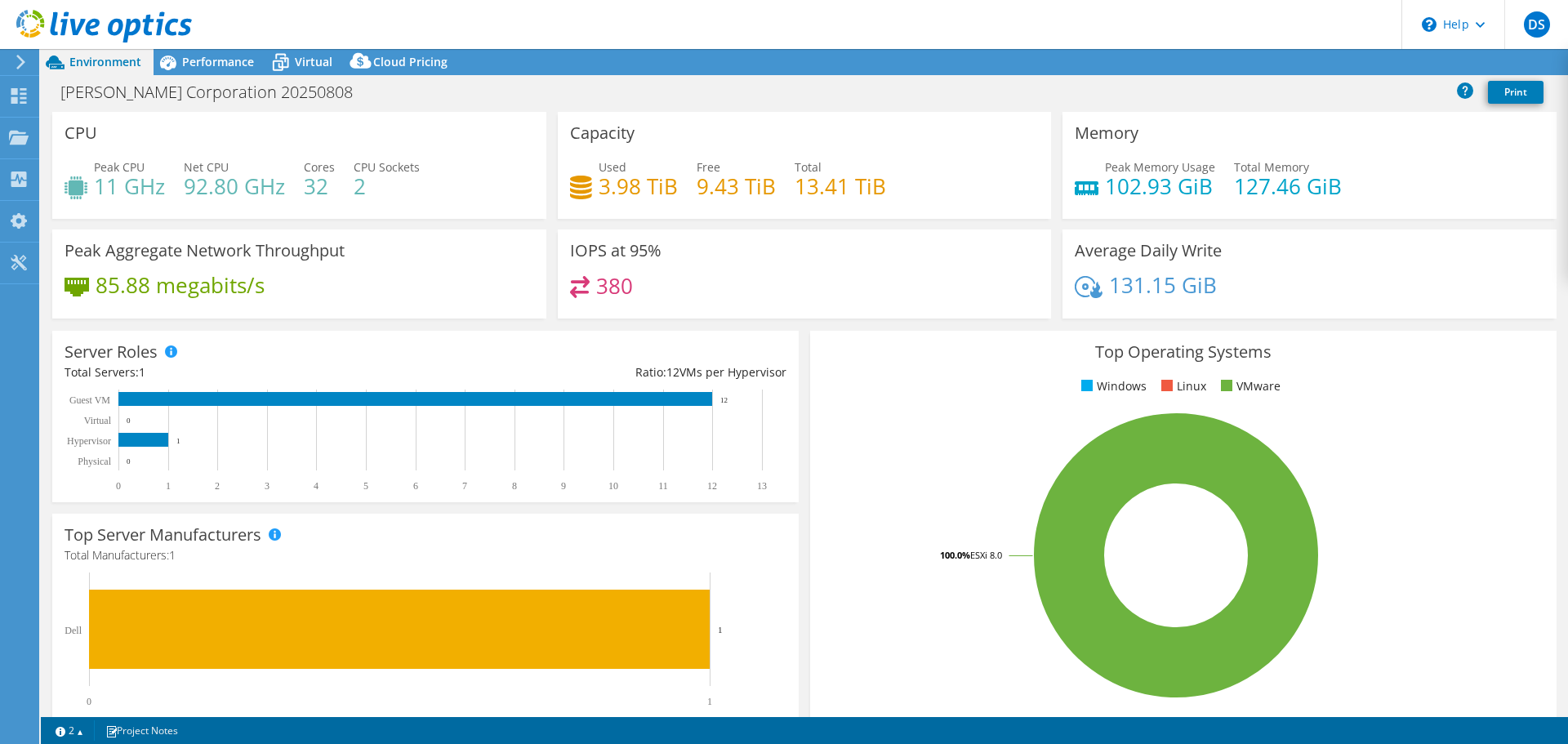
select select "USD"
click at [383, 54] on span "Cloud Pricing" at bounding box center [411, 62] width 74 height 16
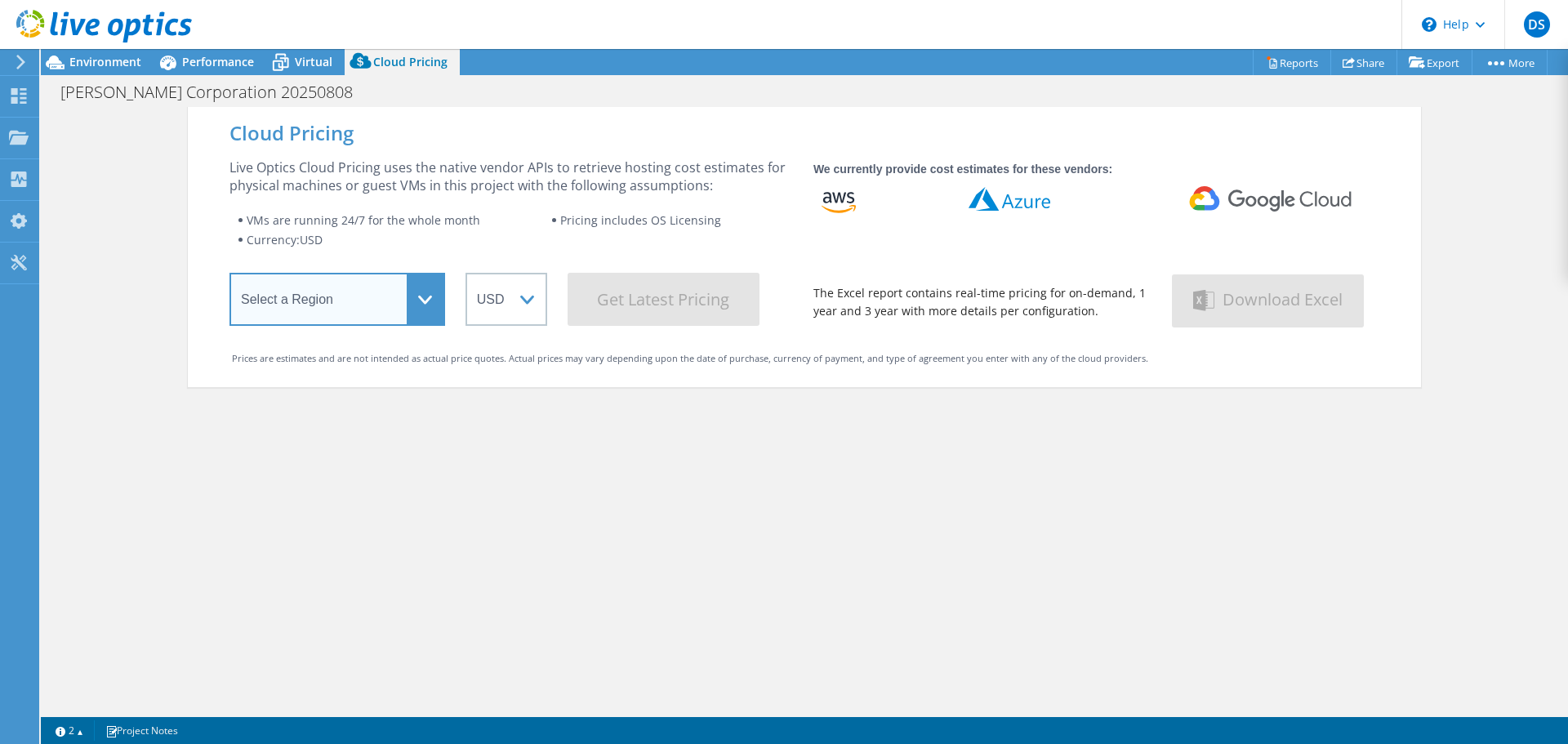
click at [425, 298] on select "Select a Region Asia Pacific (Hong Kong) Asia Pacific (Mumbai) Asia Pacific (Se…" at bounding box center [338, 300] width 215 height 53
select select "USEast"
click at [230, 276] on select "Select a Region Asia Pacific (Hong Kong) Asia Pacific (Mumbai) Asia Pacific (Se…" at bounding box center [338, 300] width 215 height 53
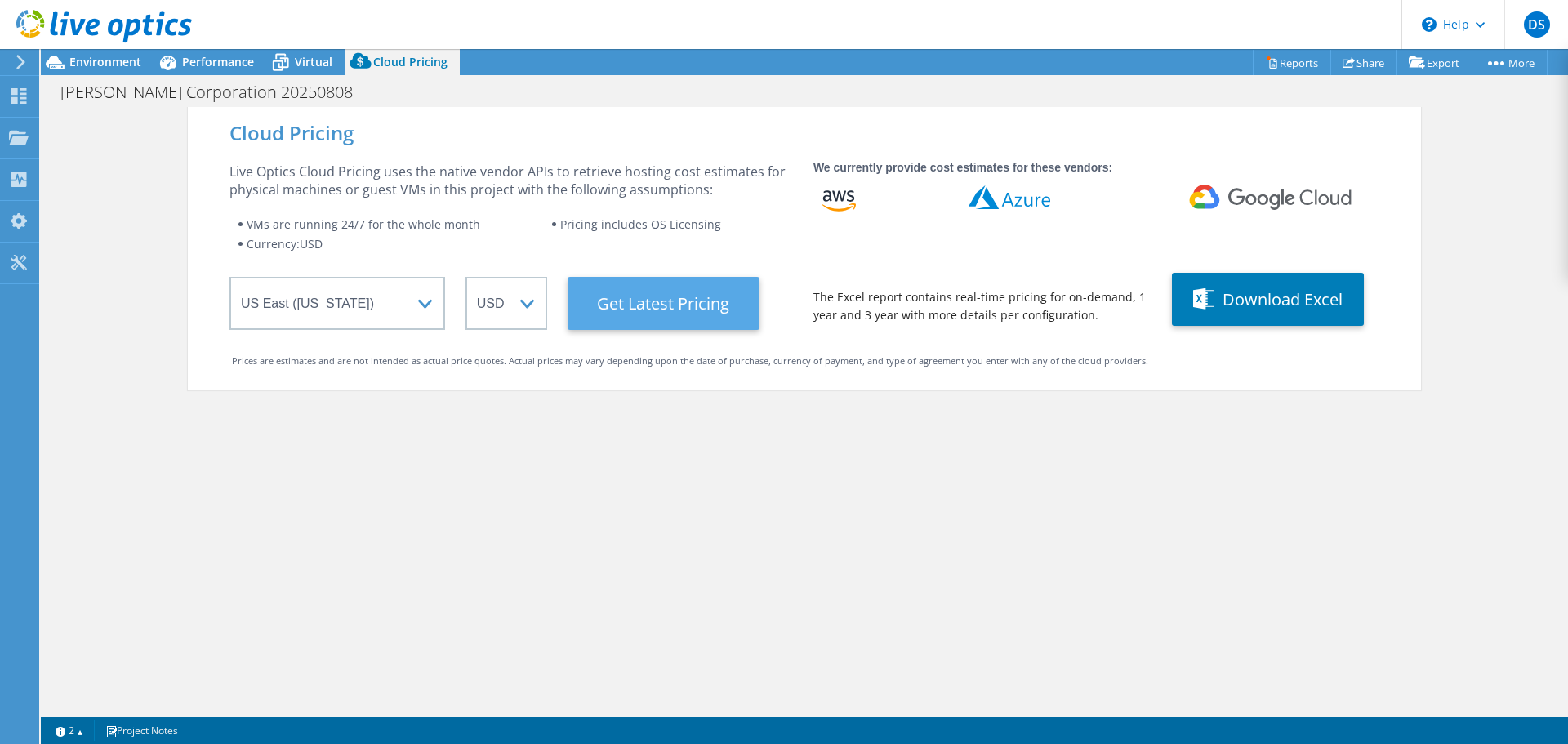
click at [699, 307] on Latest "Get Latest Pricing" at bounding box center [663, 304] width 192 height 53
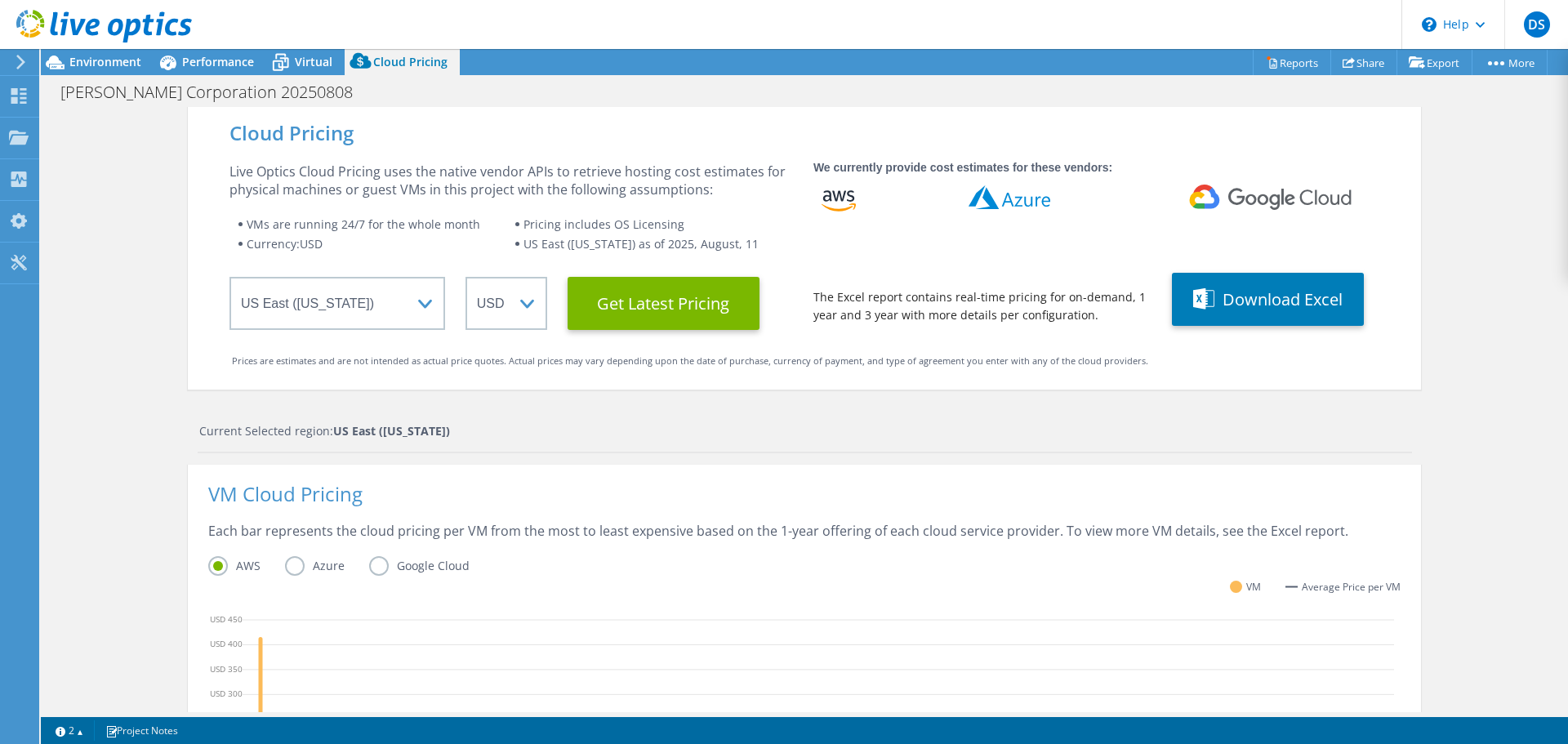
scroll to position [402, 0]
click at [1492, 431] on div "Cloud Pricing Live Optics Cloud Pricing uses the native vendor APIs to retrieve…" at bounding box center [804, 652] width 1528 height 1090
click at [286, 566] on label "Azure" at bounding box center [327, 566] width 84 height 20
click at [0, 0] on input "Azure" at bounding box center [0, 0] width 0 height 0
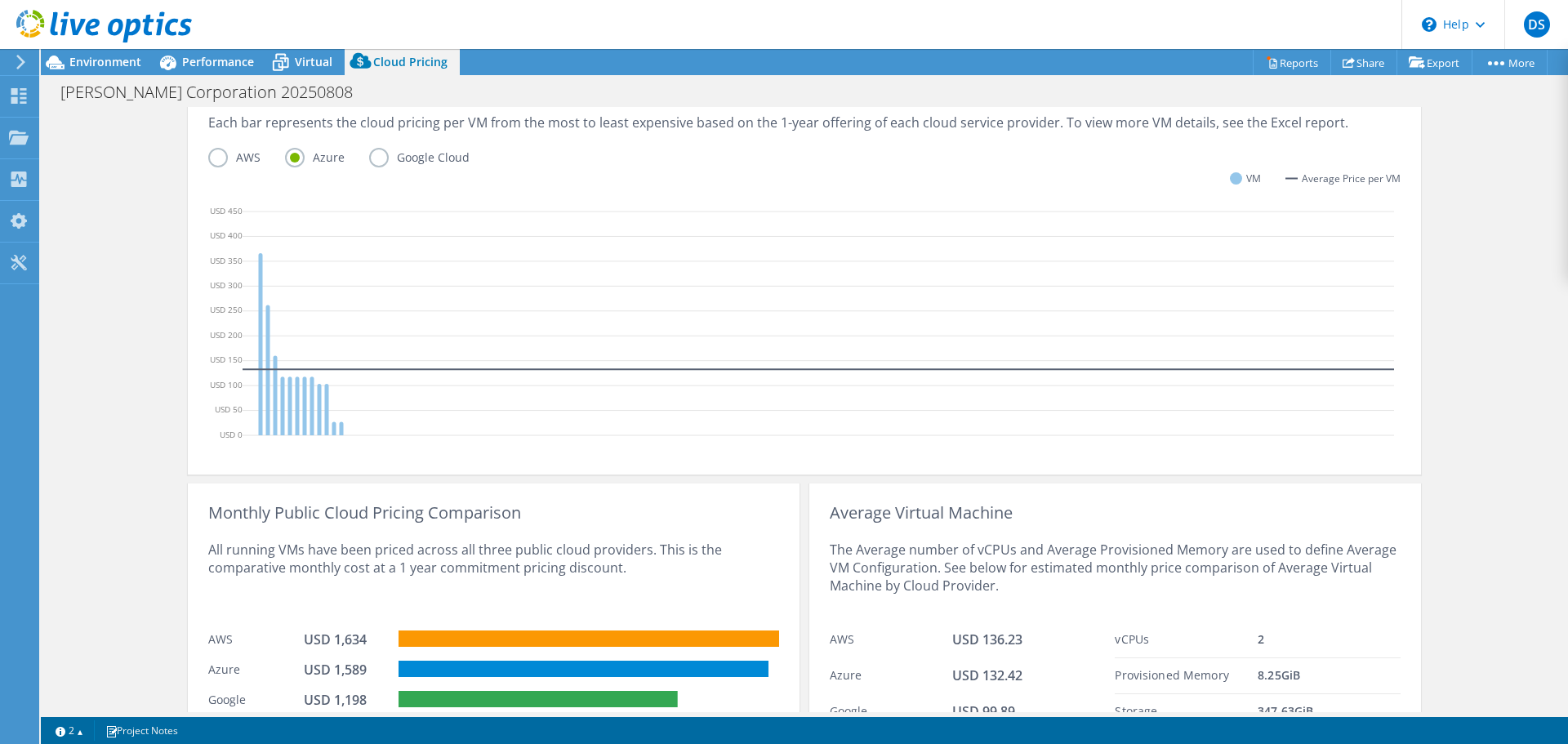
scroll to position [485, 0]
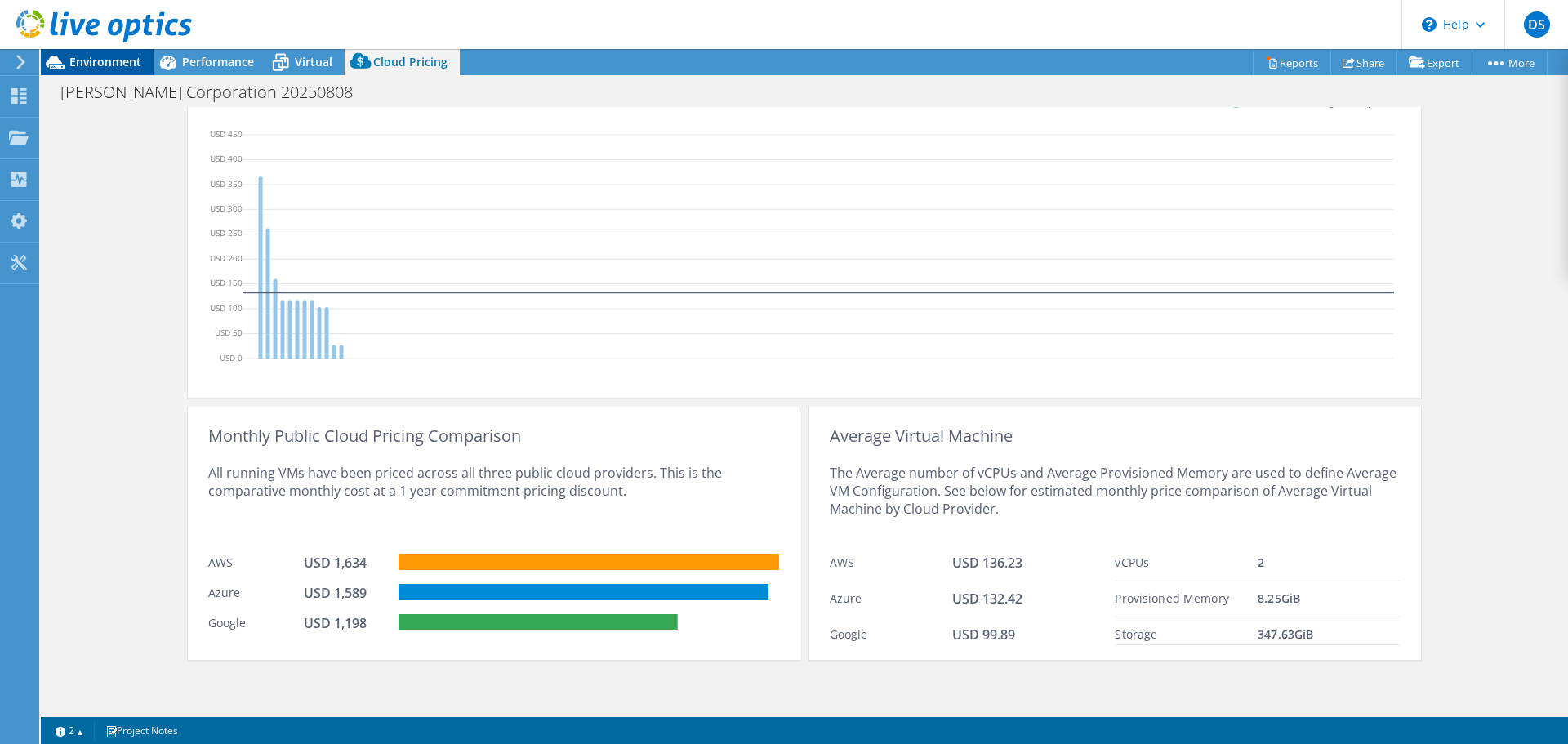
click at [118, 55] on span "Environment" at bounding box center [105, 62] width 71 height 16
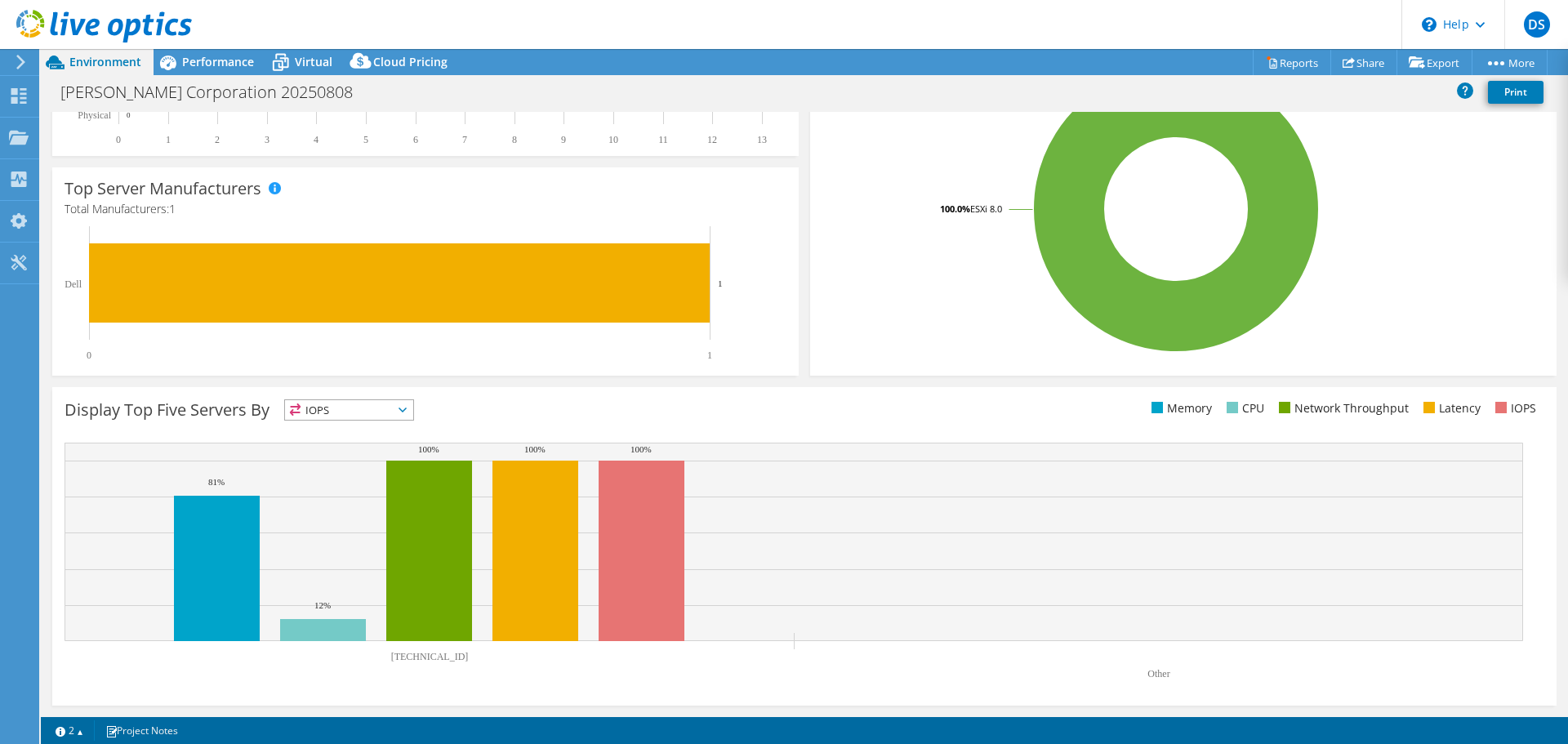
scroll to position [346, 0]
click at [1365, 65] on link "Share" at bounding box center [1364, 62] width 67 height 25
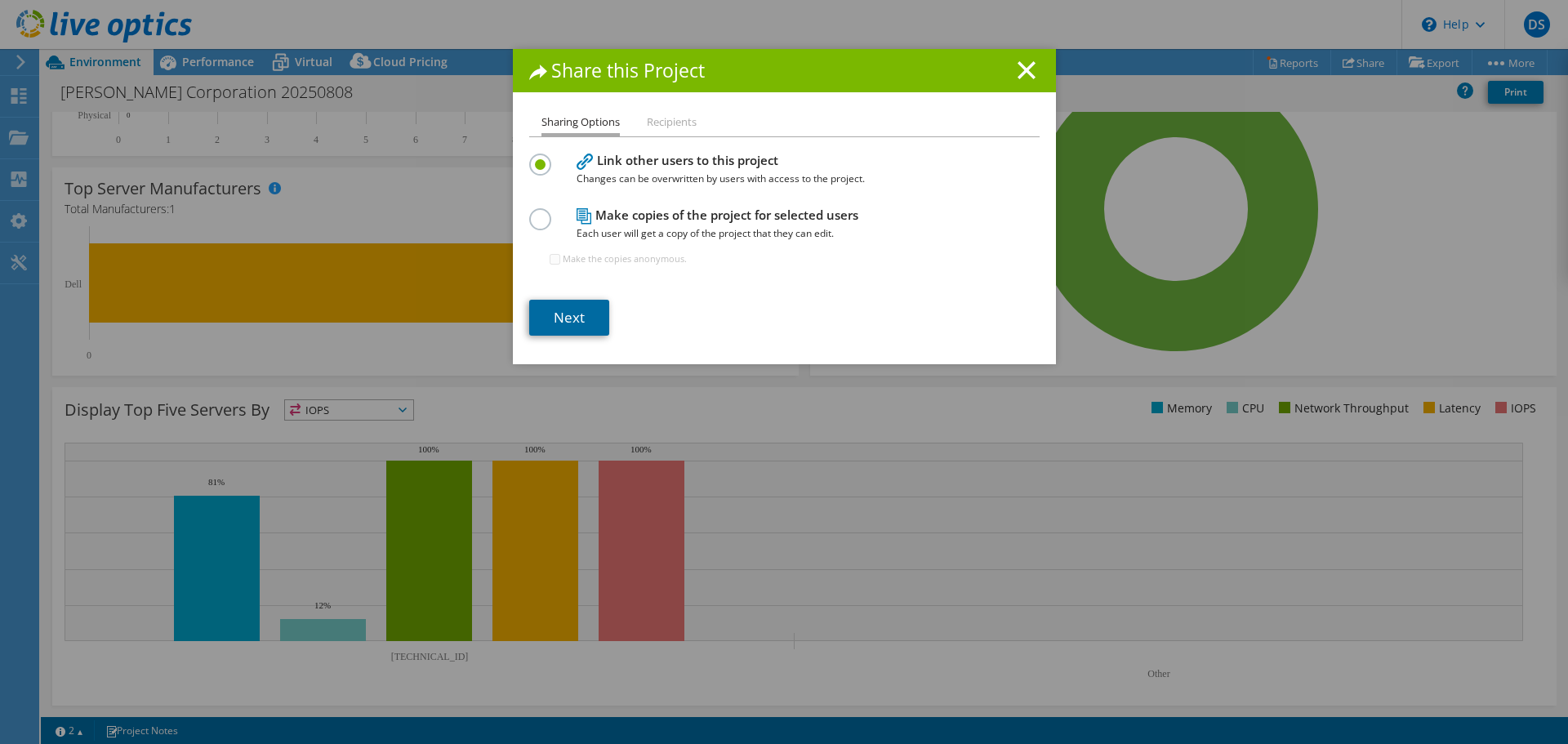
click at [574, 325] on link "Next" at bounding box center [569, 318] width 80 height 36
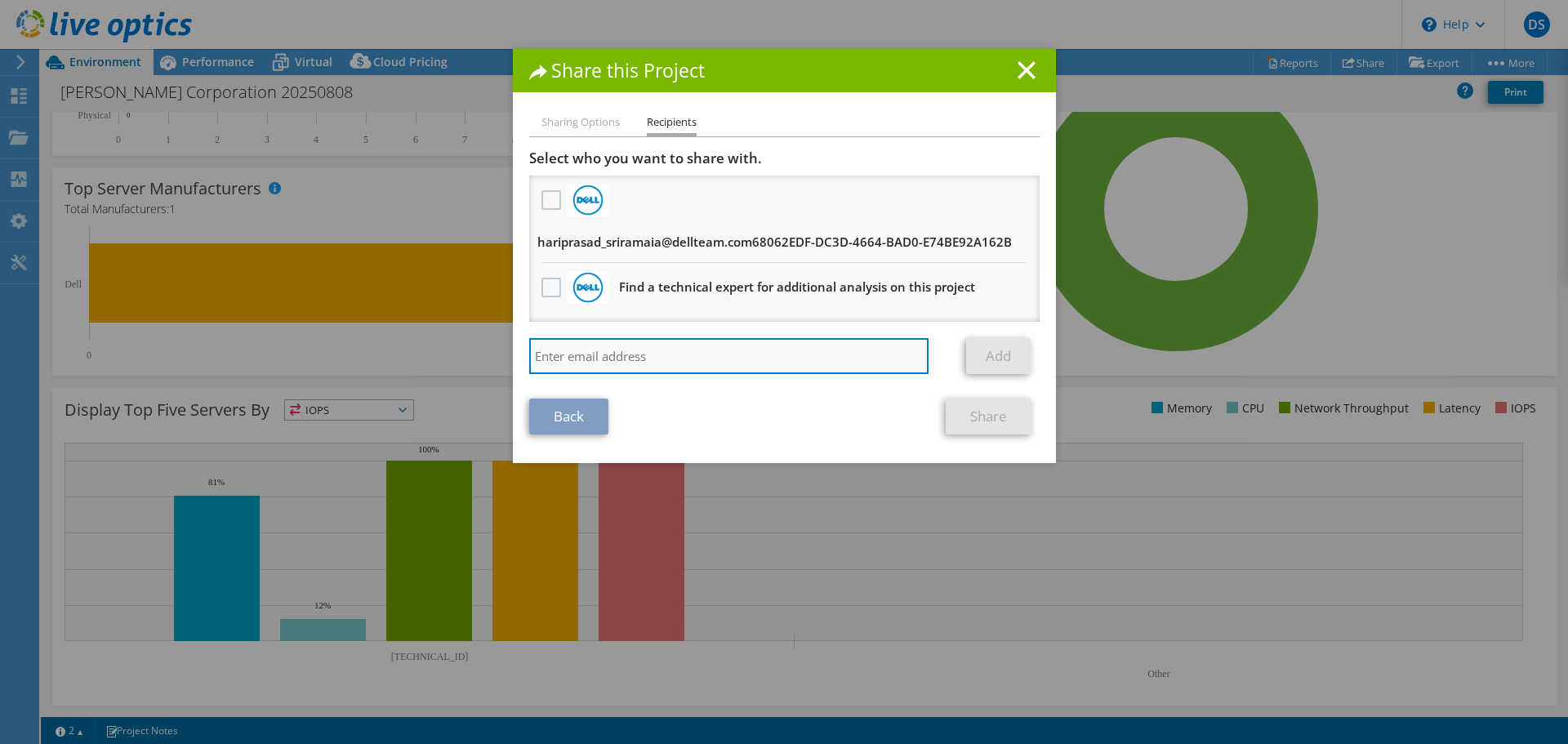
click at [597, 350] on input "search" at bounding box center [729, 356] width 400 height 36
type input "jdunn@teamascend.com"
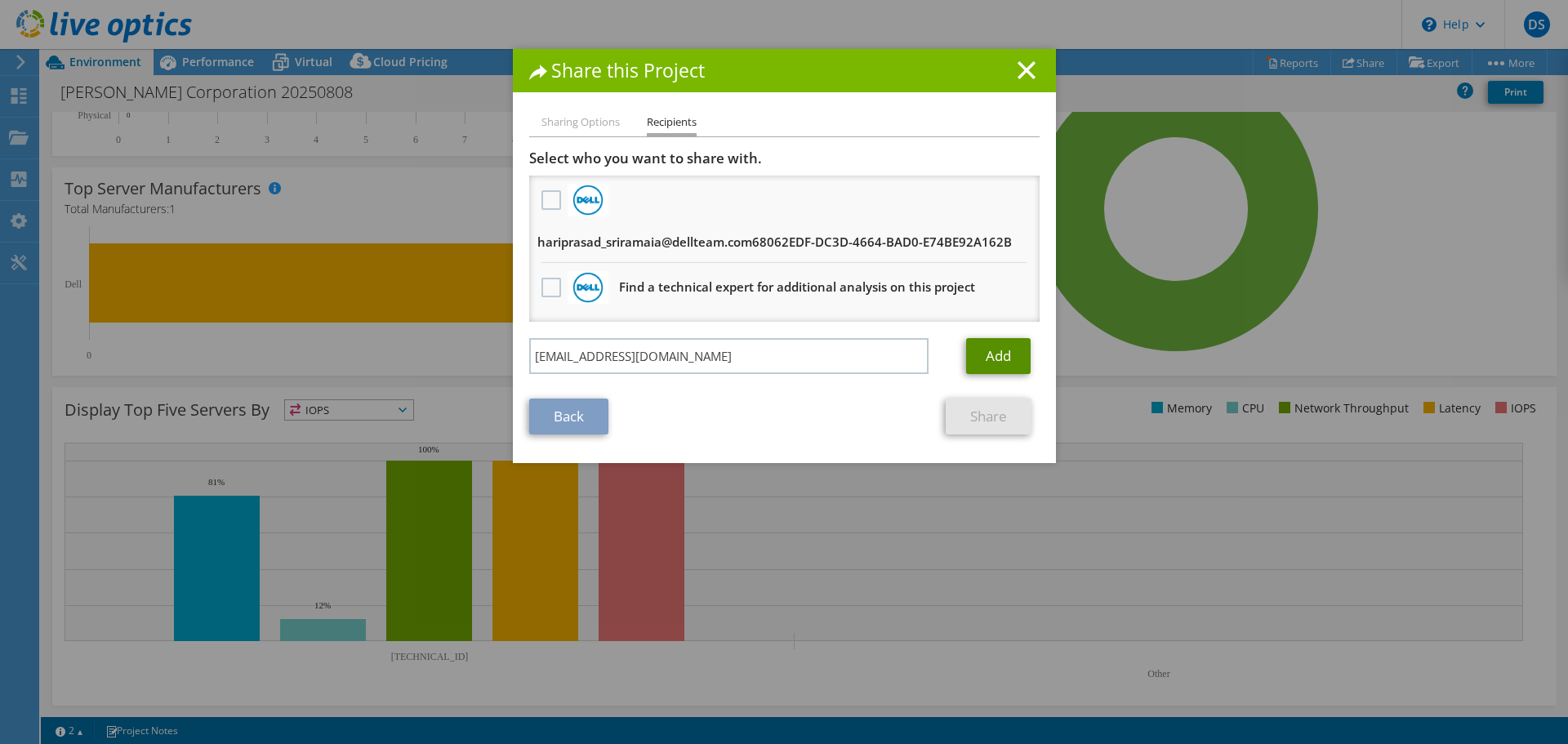
click at [997, 356] on link "Add" at bounding box center [998, 356] width 65 height 36
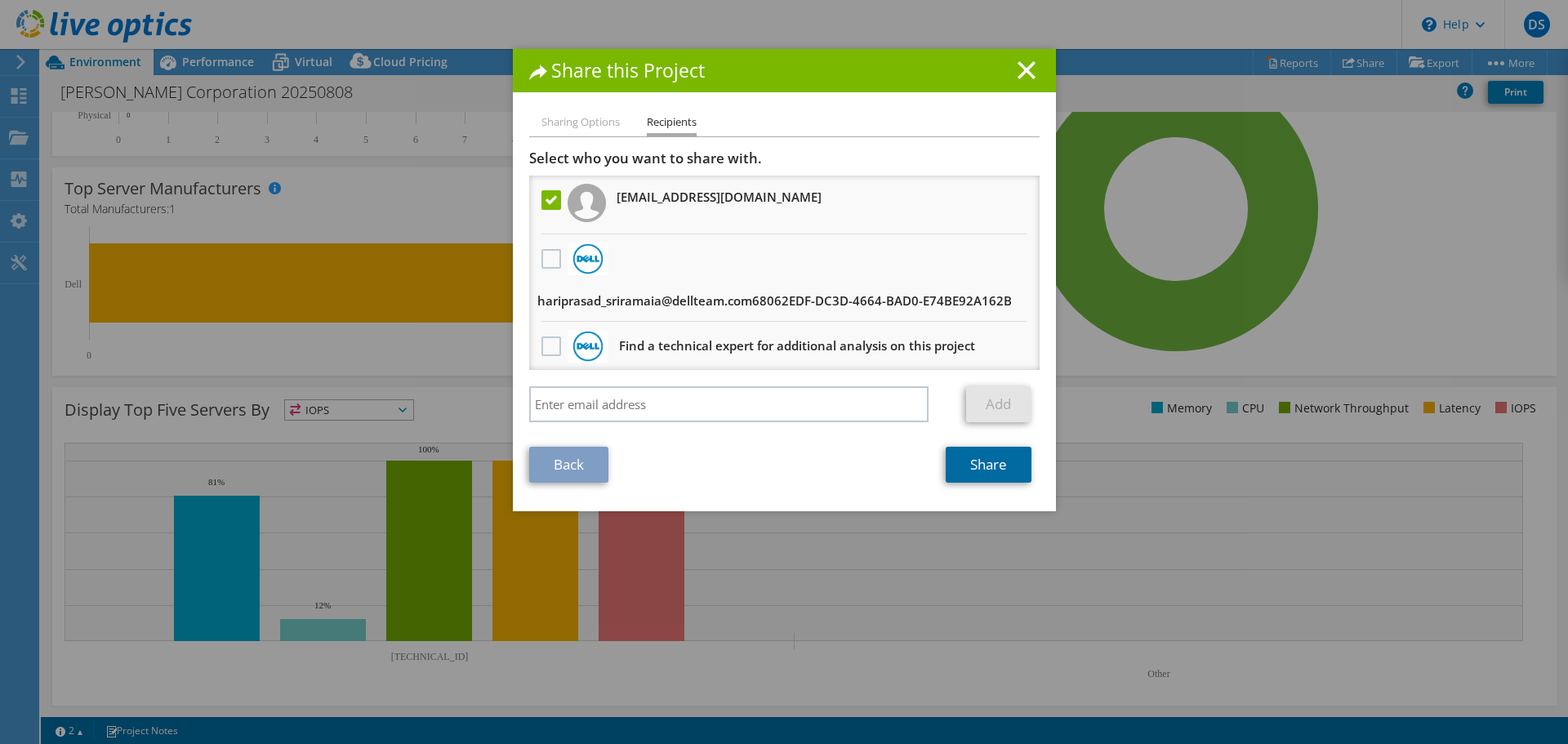
click at [964, 467] on link "Share" at bounding box center [989, 465] width 86 height 36
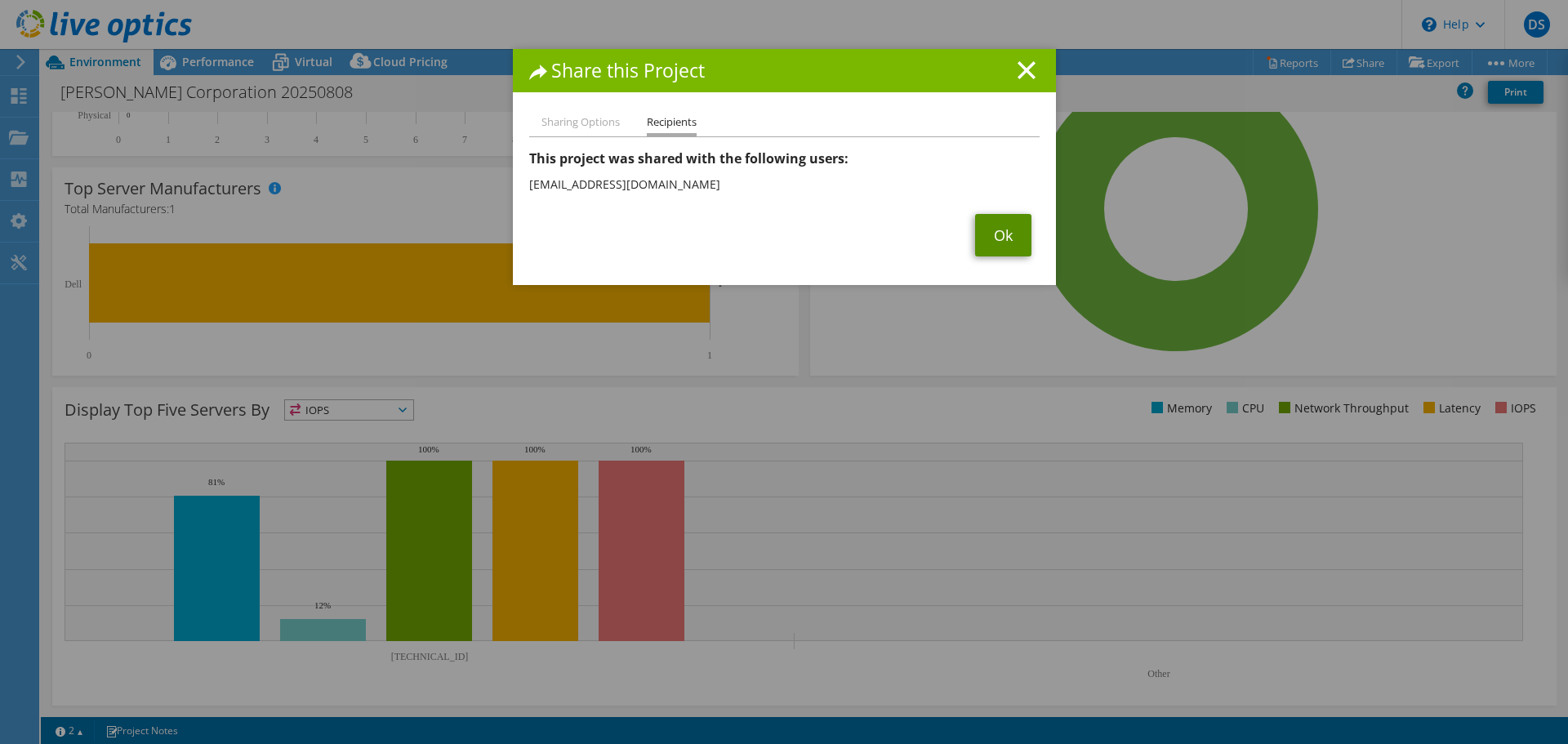
click at [994, 246] on link "Ok" at bounding box center [1003, 235] width 56 height 42
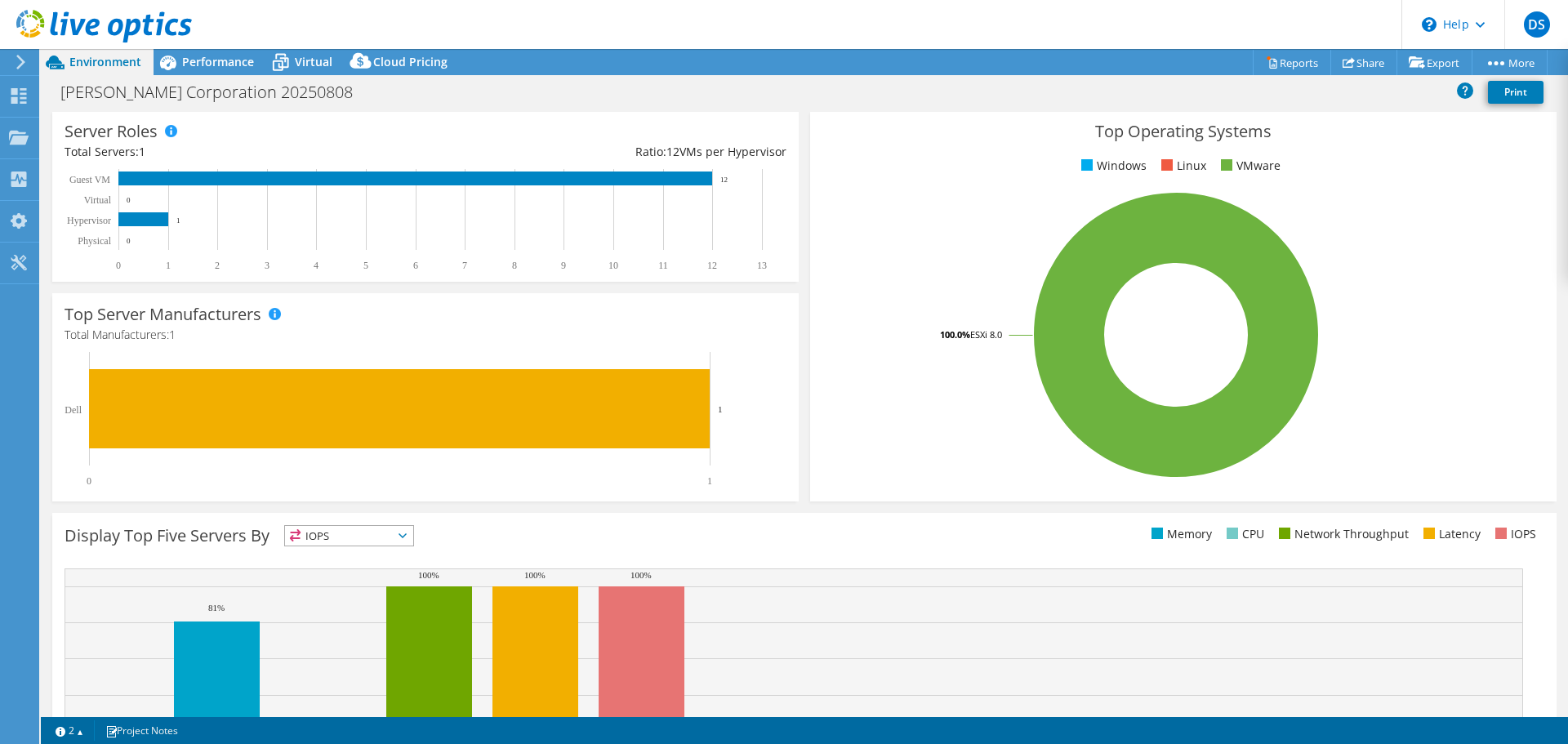
scroll to position [0, 0]
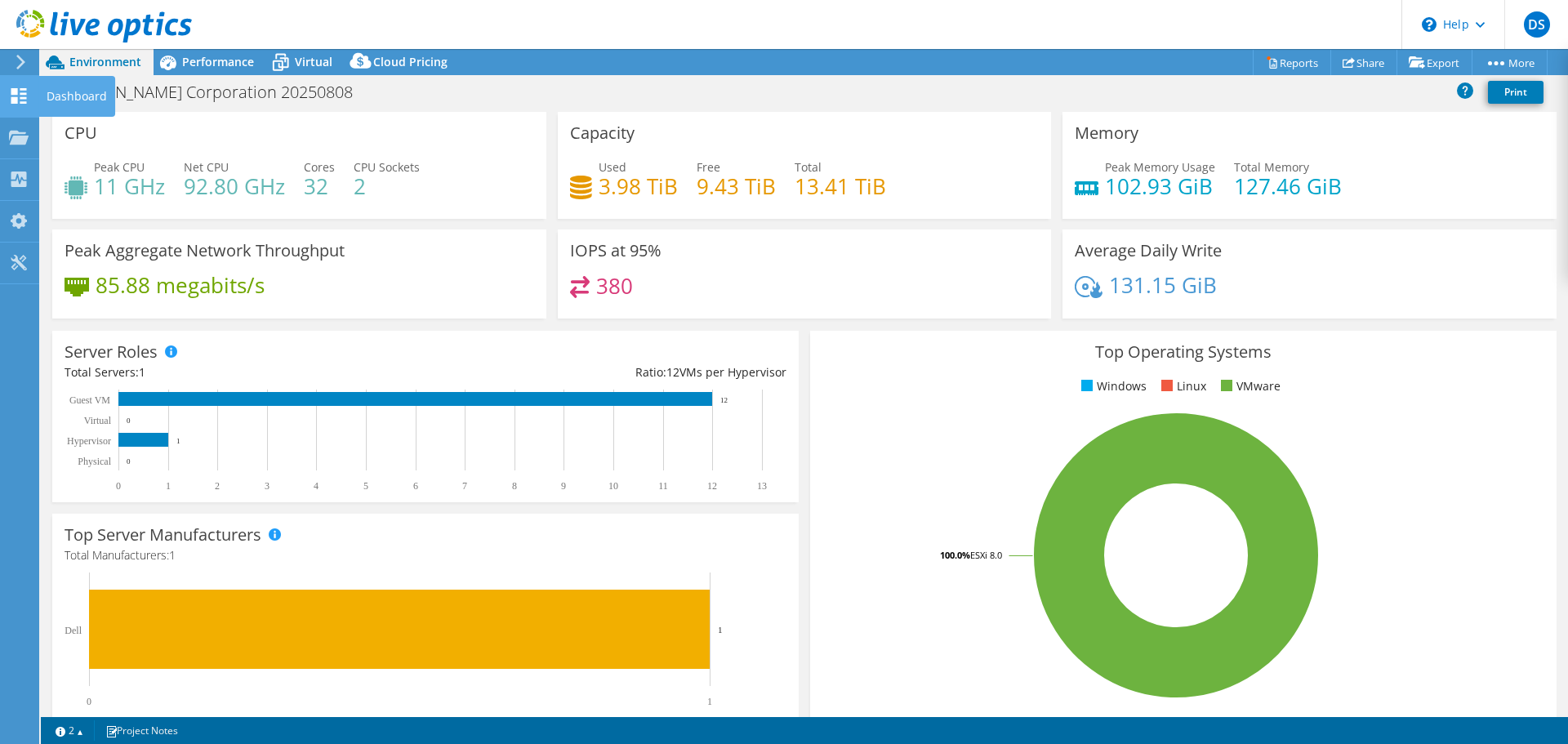
click at [65, 96] on div "Dashboard" at bounding box center [77, 96] width 77 height 40
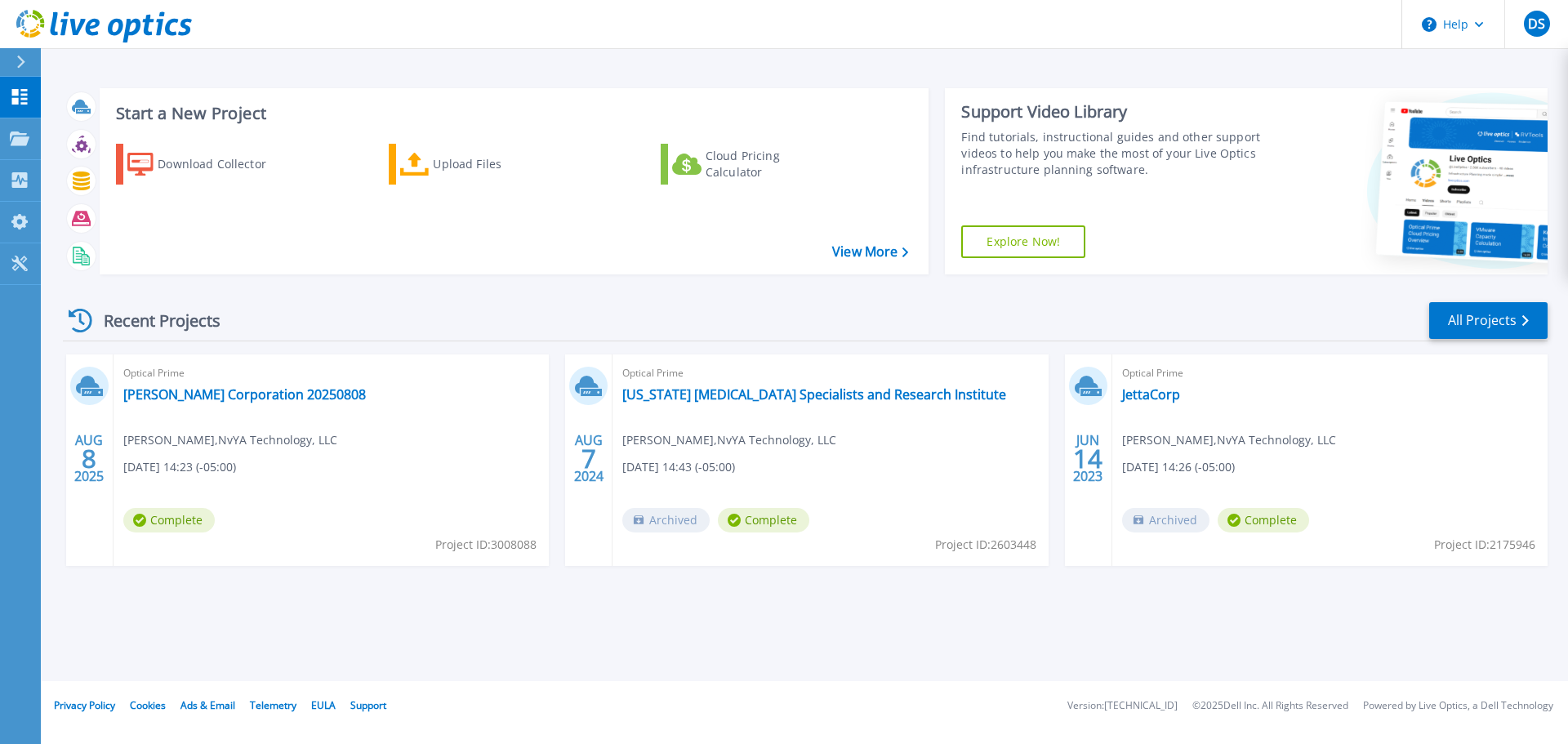
click at [15, 56] on div at bounding box center [28, 62] width 26 height 28
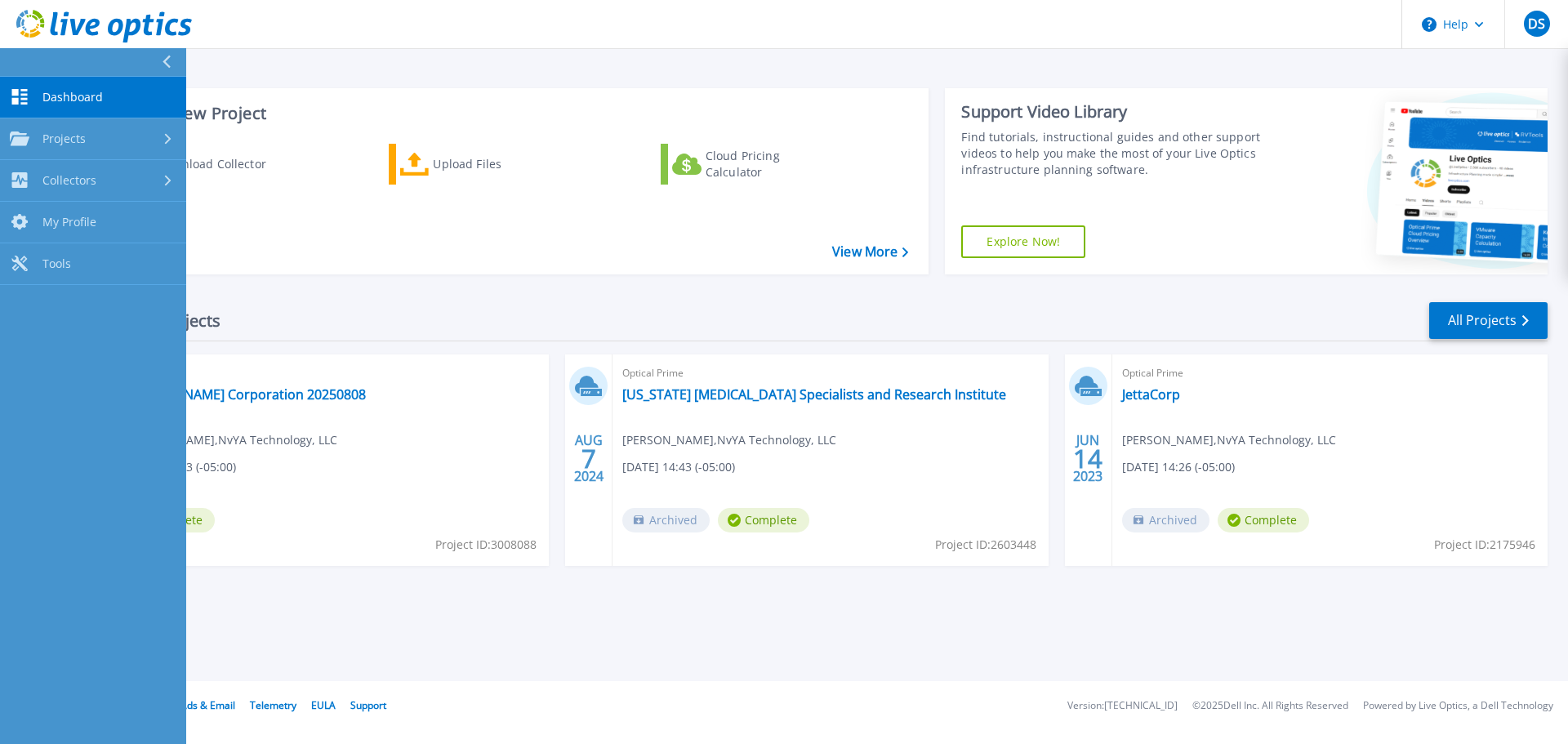
click at [417, 310] on div "Recent Projects All Projects" at bounding box center [805, 320] width 1485 height 40
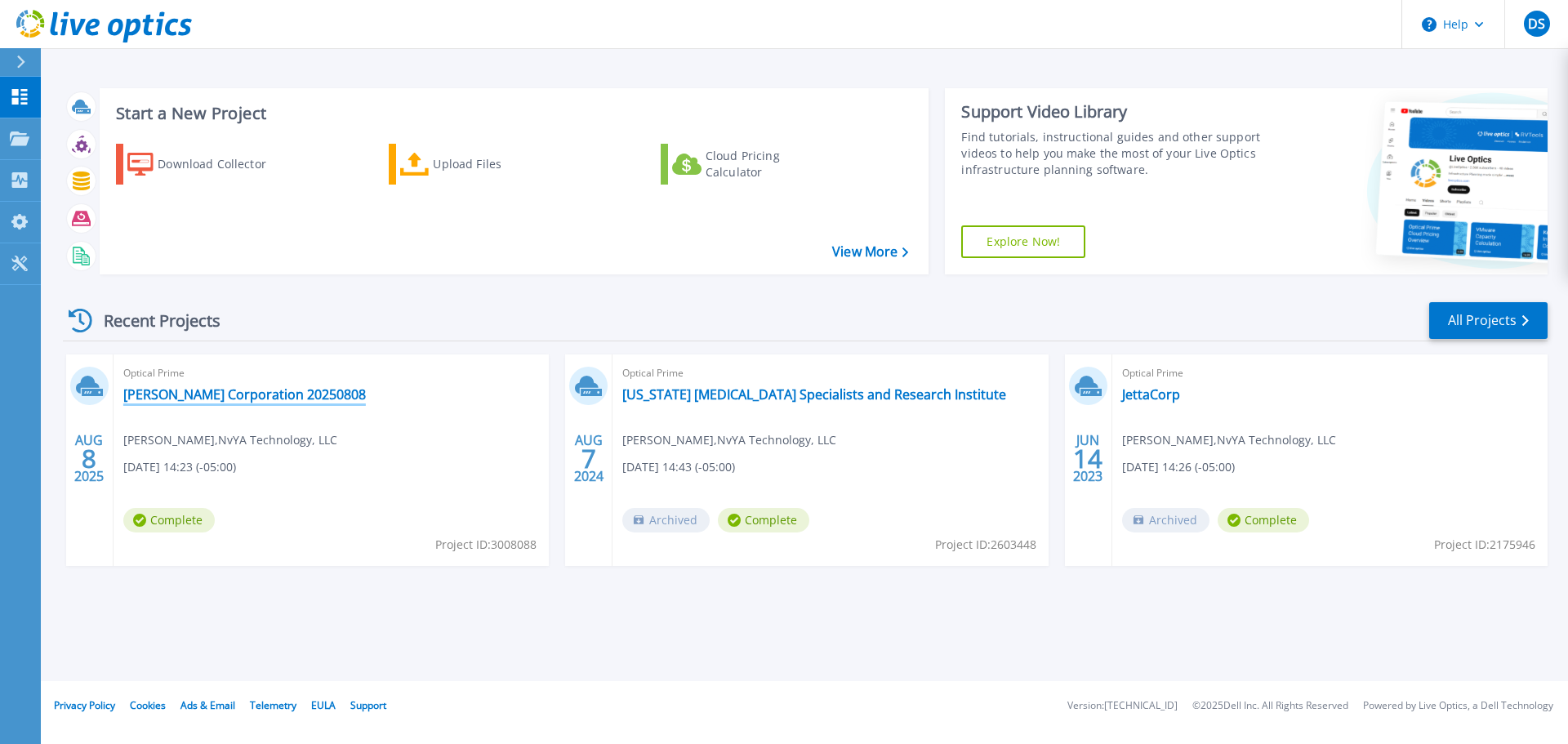
click at [221, 390] on link "[PERSON_NAME] Corporation 20250808" at bounding box center [245, 394] width 243 height 16
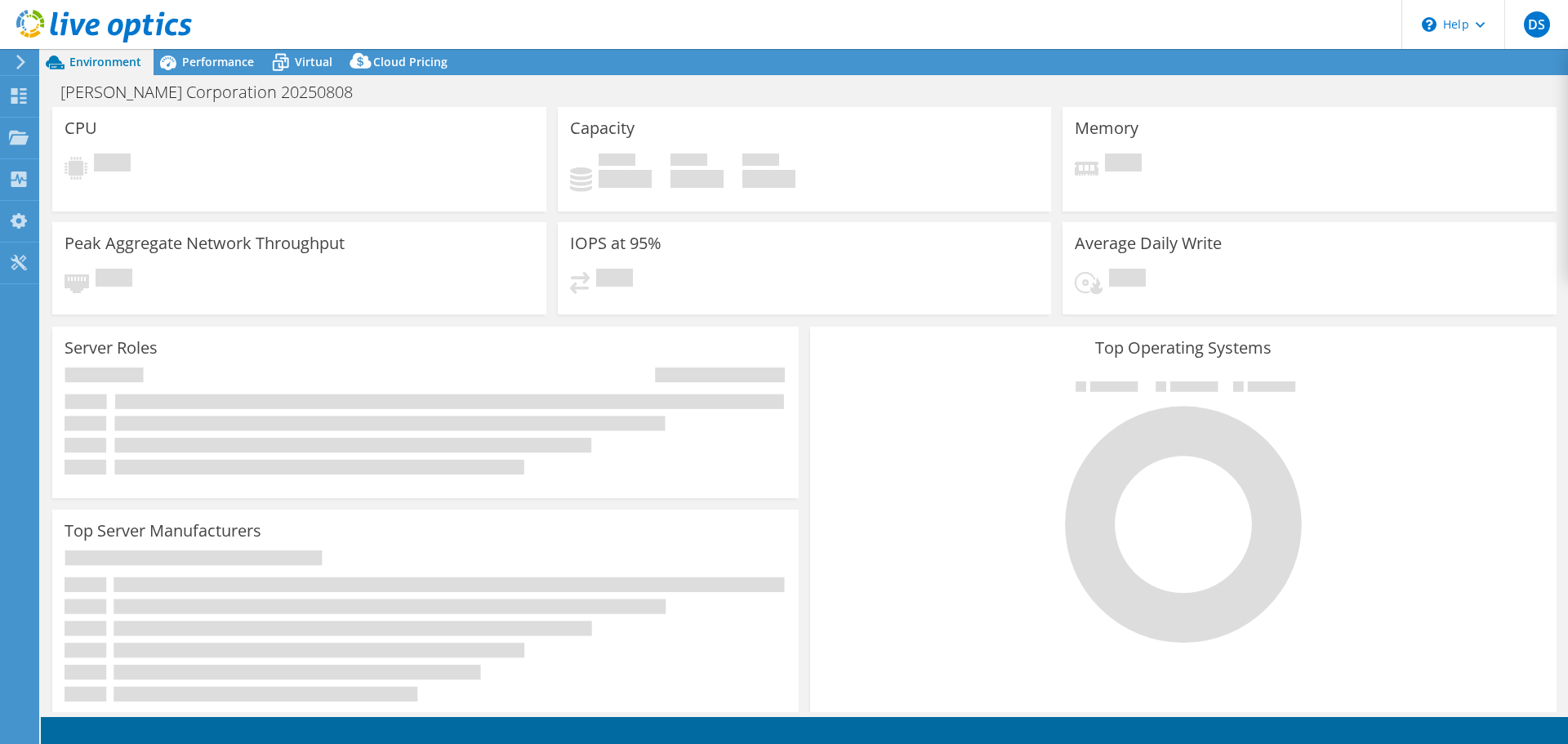
select select "USEast"
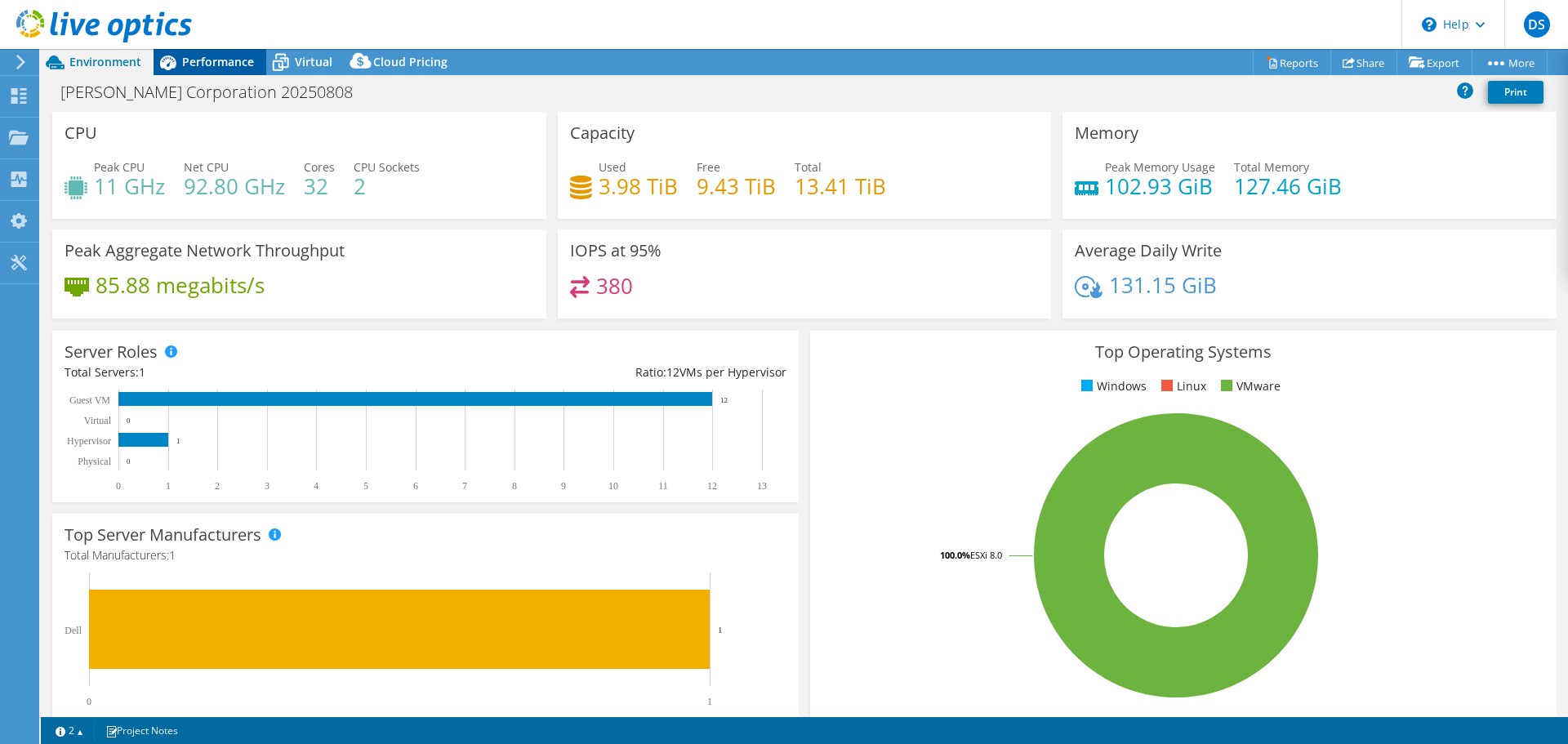
click at [221, 68] on span "Performance" at bounding box center [218, 62] width 71 height 16
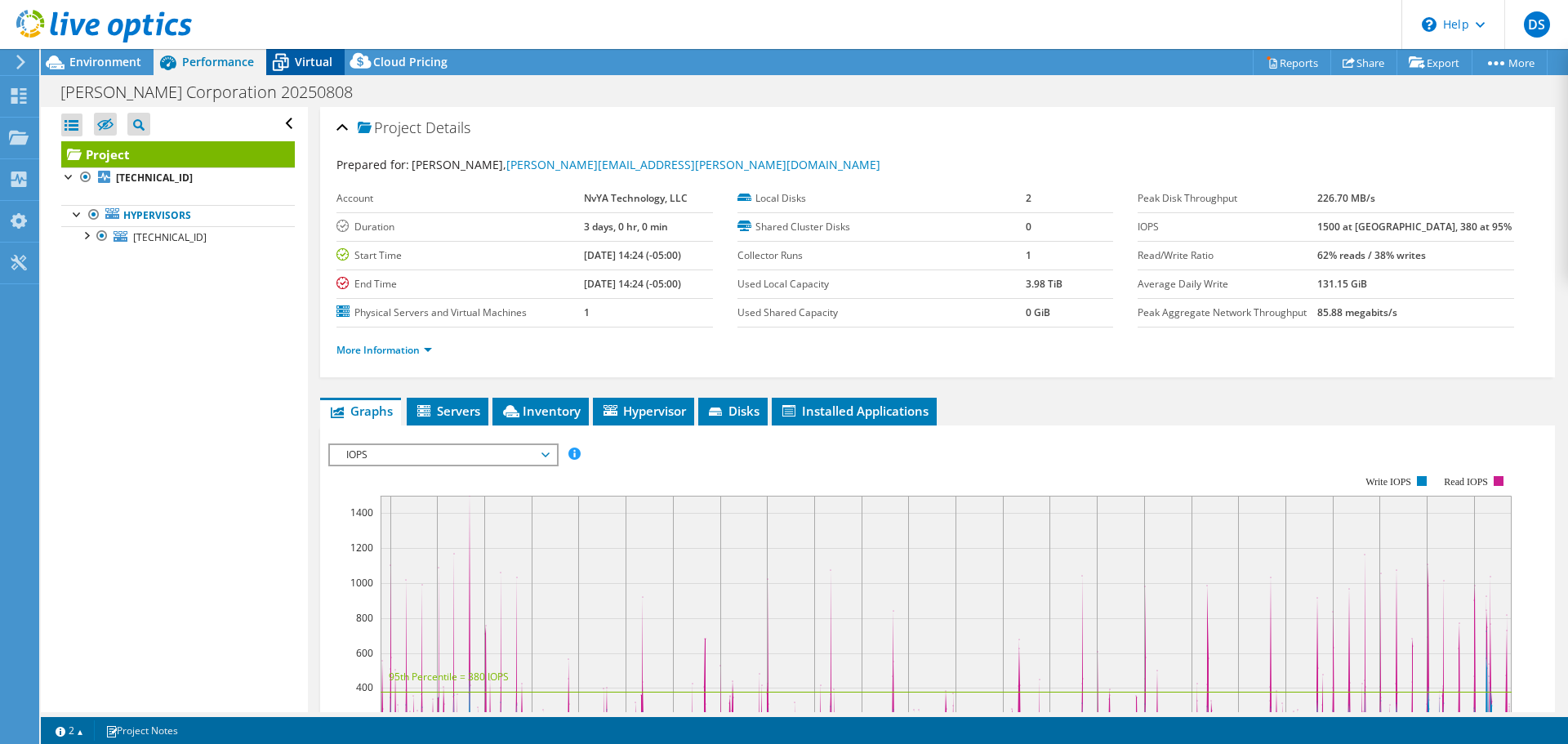
click at [311, 64] on span "Virtual" at bounding box center [313, 62] width 38 height 16
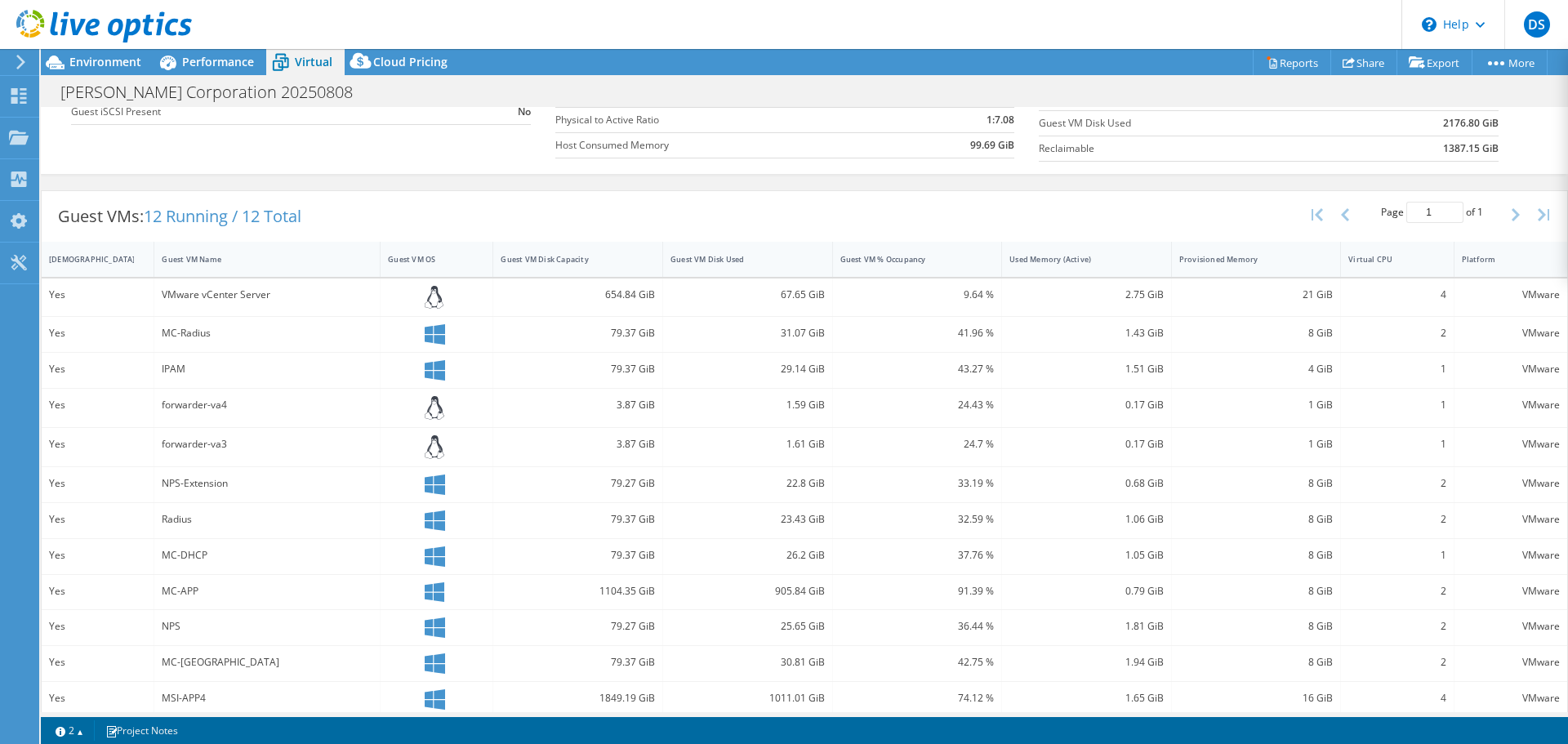
scroll to position [251, 0]
